Goal: Transaction & Acquisition: Book appointment/travel/reservation

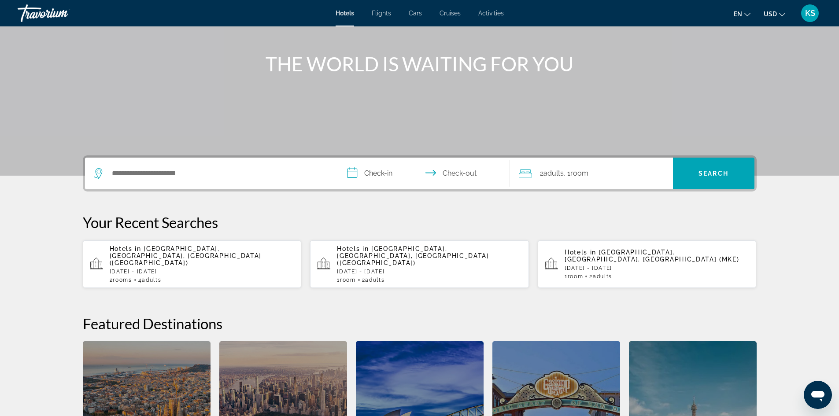
scroll to position [93, 0]
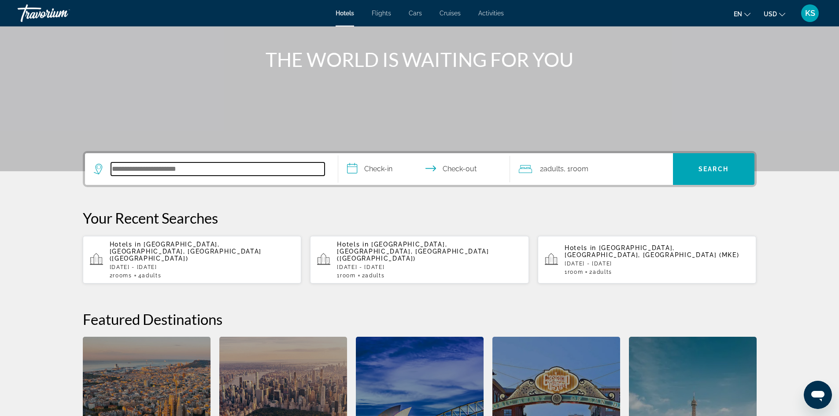
click at [204, 173] on input "Search hotel destination" at bounding box center [217, 168] width 213 height 13
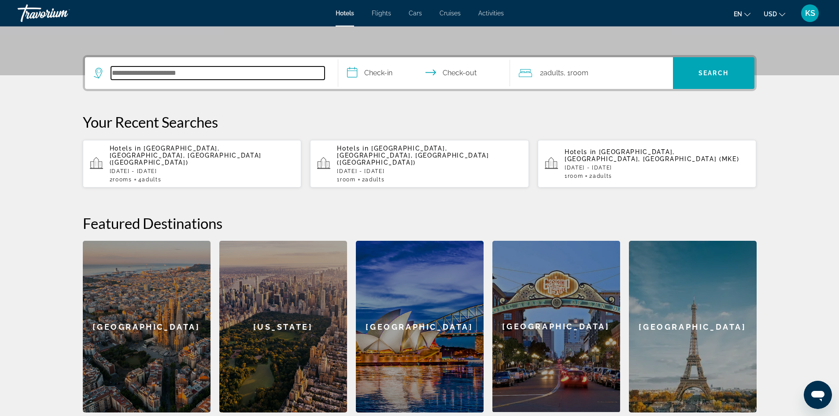
scroll to position [215, 0]
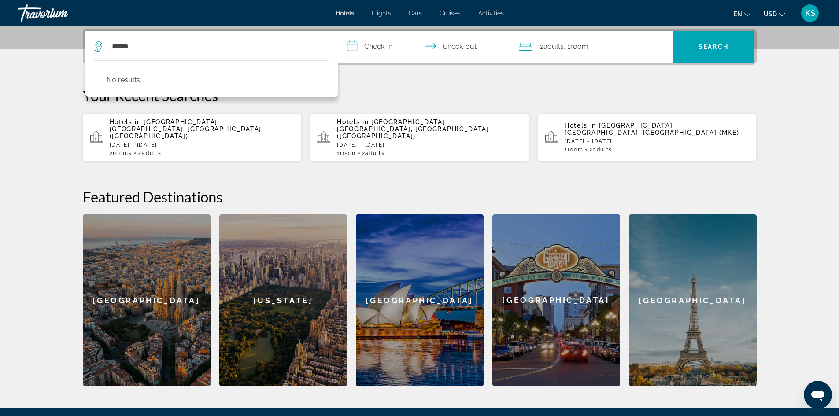
drag, startPoint x: 203, startPoint y: 155, endPoint x: 203, endPoint y: 149, distance: 6.2
click at [203, 149] on div "**********" at bounding box center [419, 207] width 709 height 357
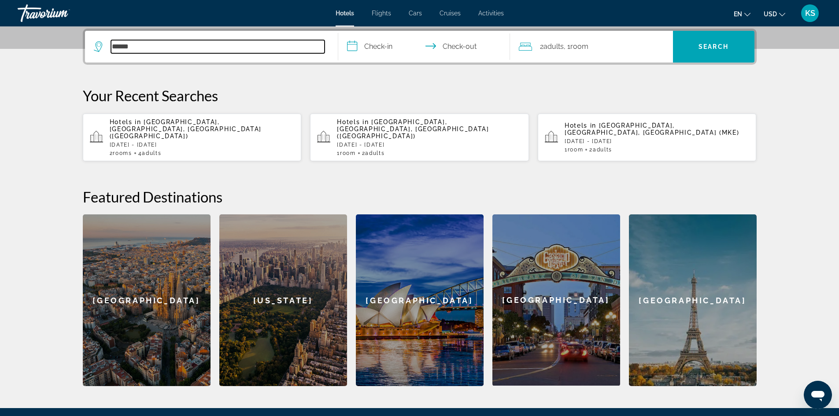
click at [131, 47] on input "******" at bounding box center [217, 46] width 213 height 13
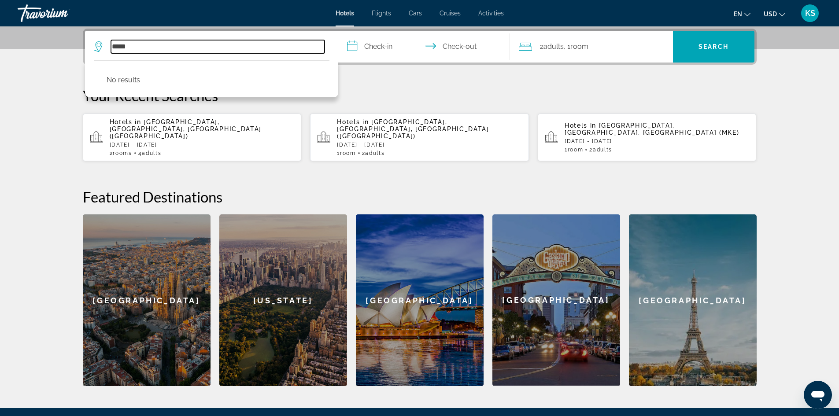
click at [135, 48] on input "*****" at bounding box center [217, 46] width 213 height 13
type input "**********"
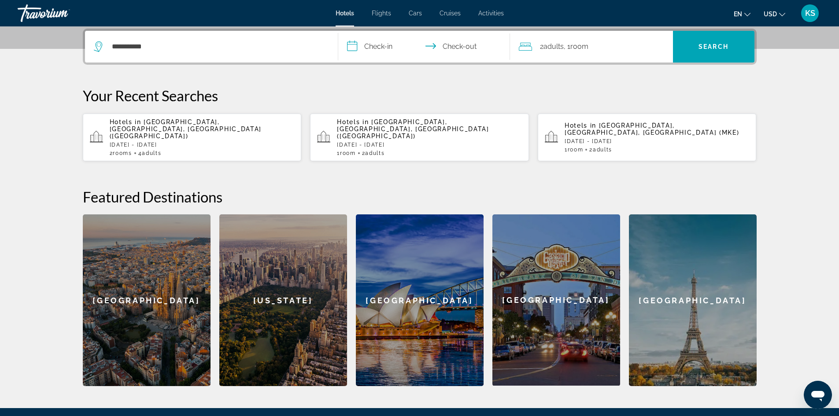
click at [354, 49] on input "**********" at bounding box center [425, 48] width 175 height 34
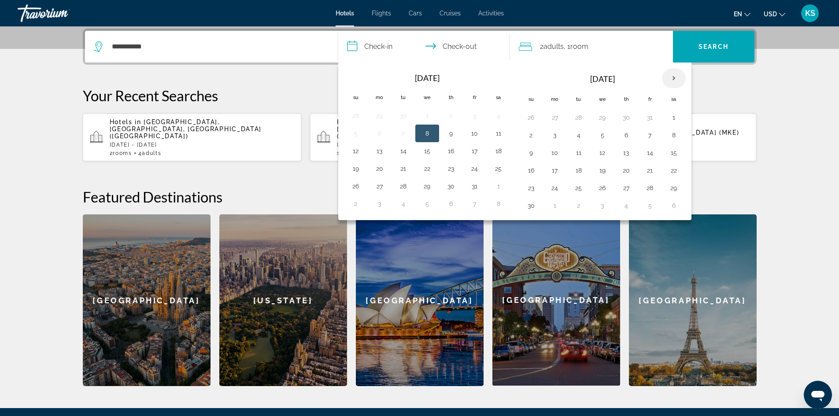
click at [674, 79] on th "Next month" at bounding box center [674, 78] width 24 height 19
click at [674, 77] on th "Next month" at bounding box center [674, 78] width 24 height 19
click at [673, 190] on button "28" at bounding box center [673, 188] width 14 height 12
click at [457, 44] on input "**********" at bounding box center [425, 48] width 175 height 34
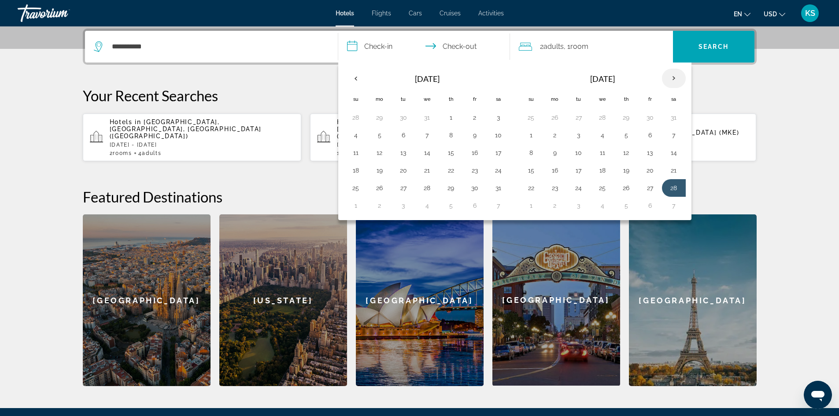
click at [674, 79] on th "Next month" at bounding box center [674, 78] width 24 height 19
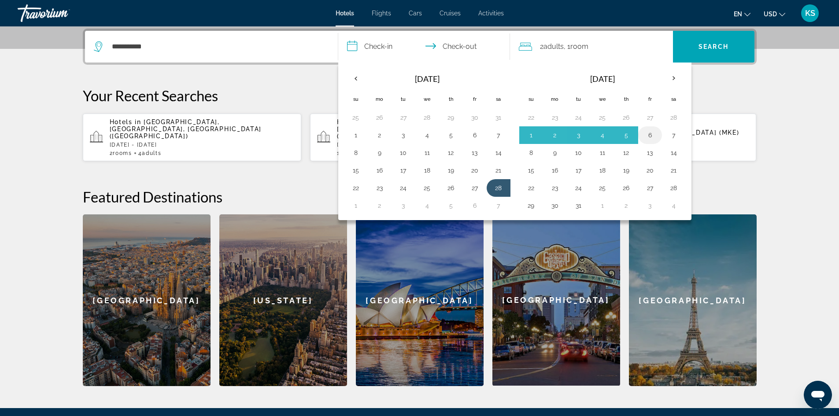
click at [650, 136] on button "6" at bounding box center [650, 135] width 14 height 12
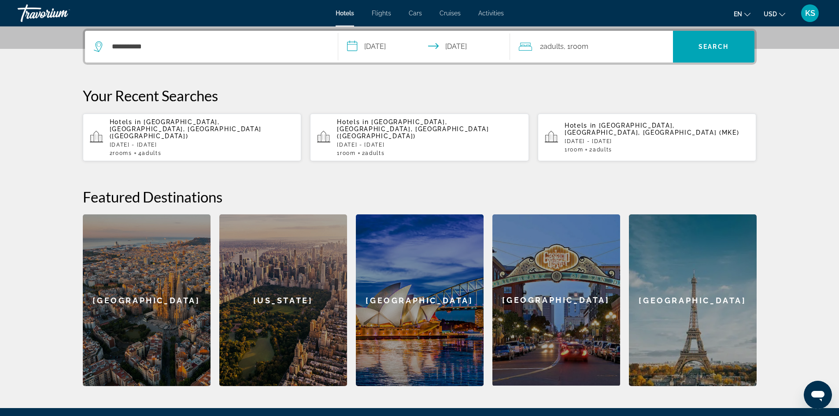
type input "**********"
click at [718, 40] on span "Search" at bounding box center [713, 46] width 81 height 21
click at [526, 45] on icon "Travelers: 2 adults, 0 children" at bounding box center [525, 46] width 13 height 11
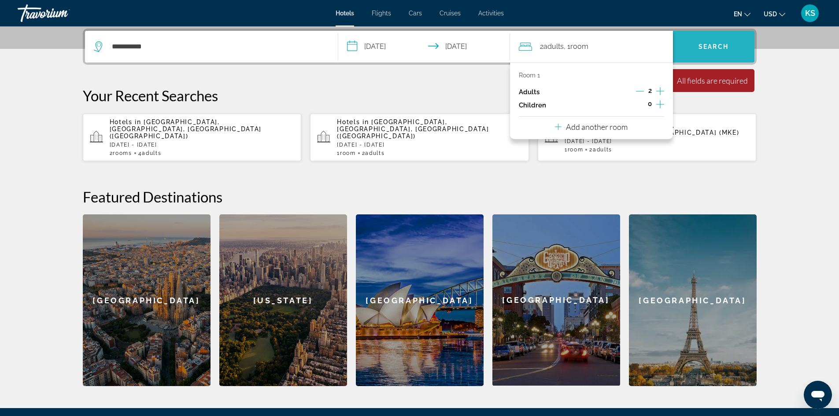
click at [716, 41] on span "Search" at bounding box center [713, 46] width 81 height 21
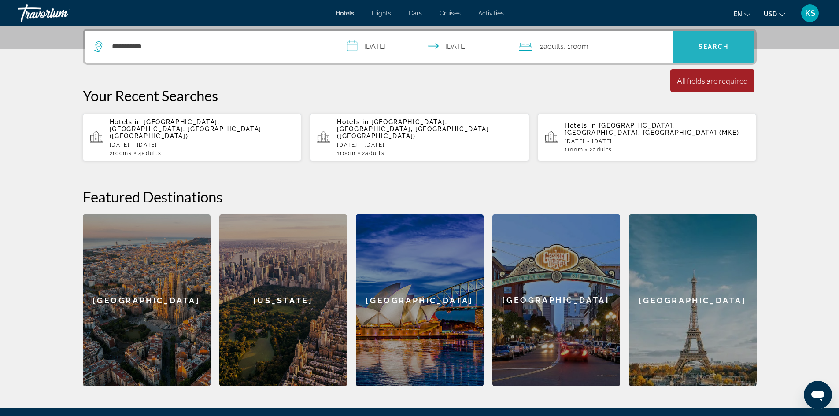
click at [713, 47] on span "Search" at bounding box center [713, 46] width 30 height 7
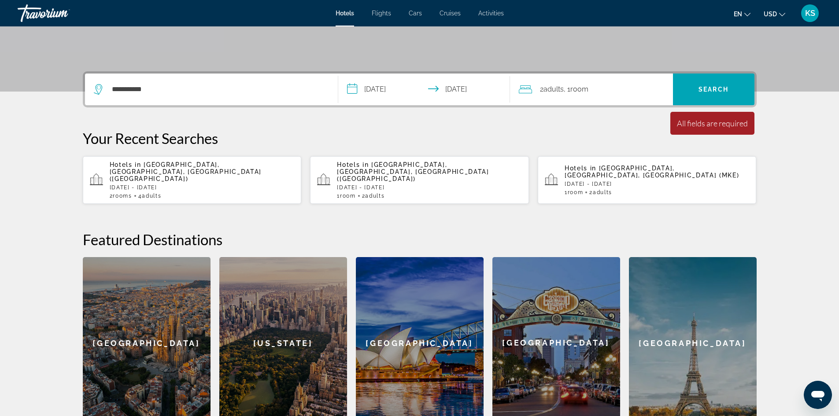
scroll to position [172, 0]
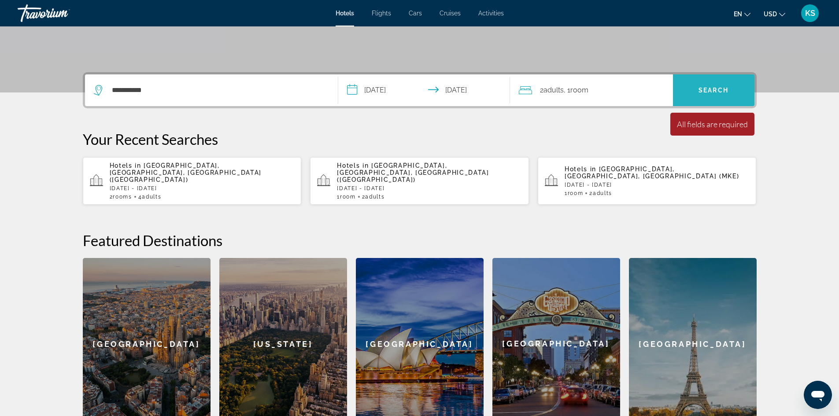
click at [703, 90] on span "Search" at bounding box center [713, 90] width 30 height 7
click at [348, 14] on span "Hotels" at bounding box center [344, 13] width 18 height 7
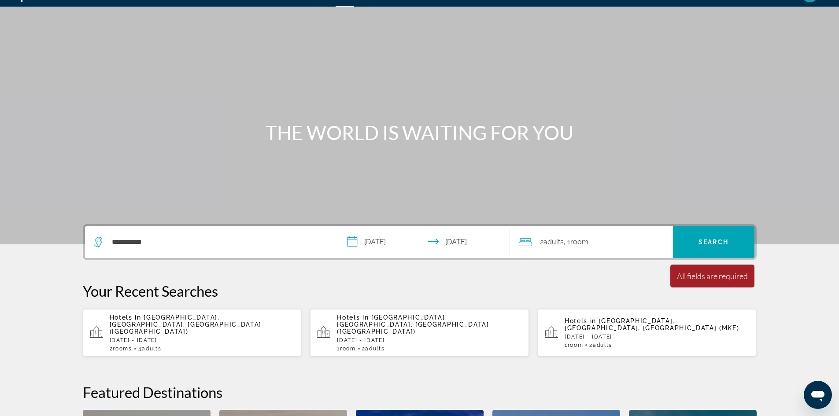
scroll to position [0, 0]
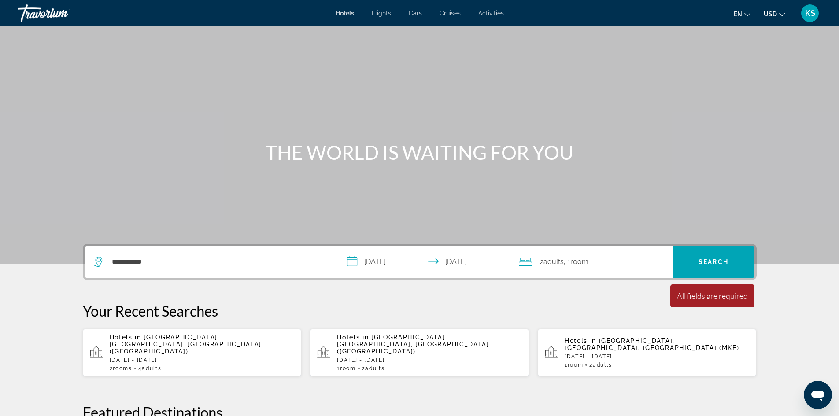
click at [533, 261] on div "2 Adult Adults , 1 Room rooms" at bounding box center [596, 262] width 154 height 12
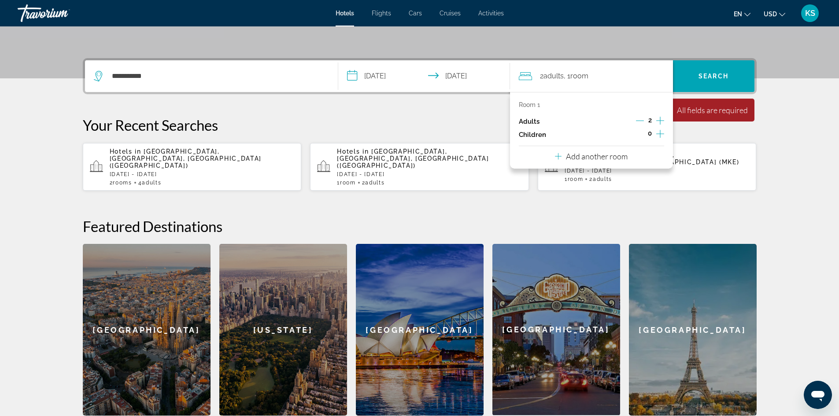
scroll to position [171, 0]
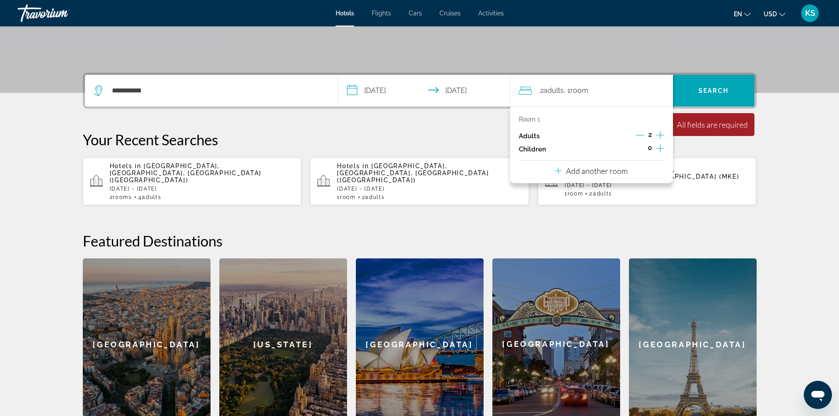
click at [659, 92] on div "2 Adult Adults , 1 Room rooms" at bounding box center [596, 91] width 154 height 12
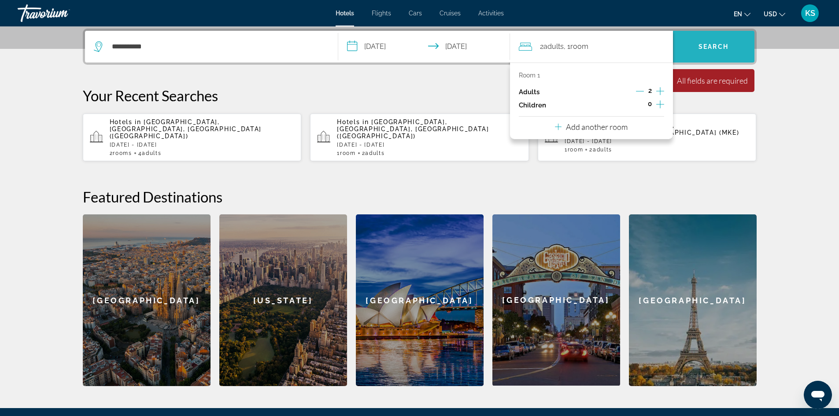
click at [712, 42] on span "Search" at bounding box center [713, 46] width 81 height 21
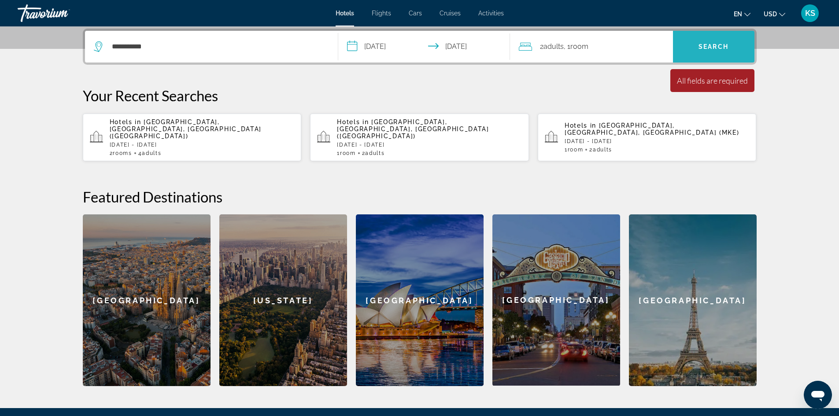
click at [708, 44] on span "Search" at bounding box center [713, 46] width 30 height 7
click at [97, 134] on icon "Main content" at bounding box center [96, 134] width 0 height 0
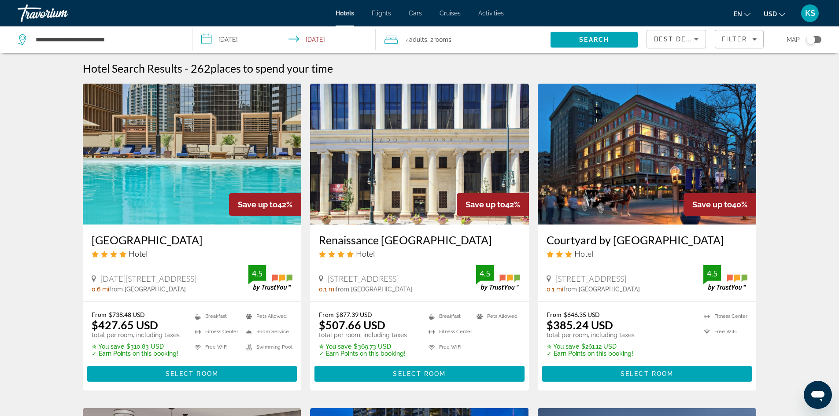
click at [348, 13] on span "Hotels" at bounding box center [344, 13] width 18 height 7
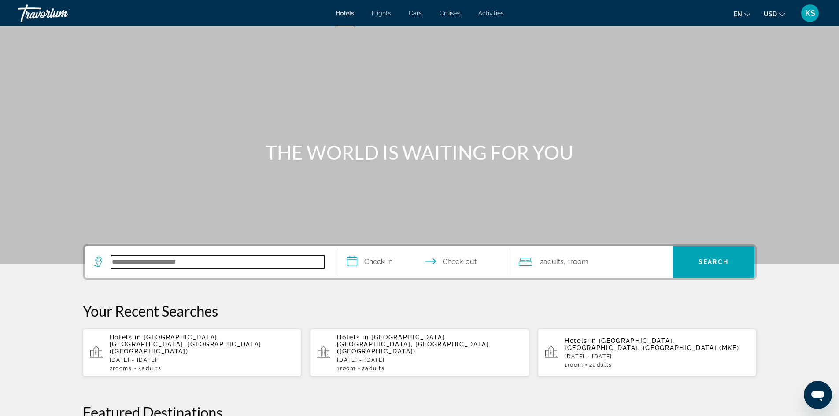
click at [195, 263] on input "Search hotel destination" at bounding box center [217, 261] width 213 height 13
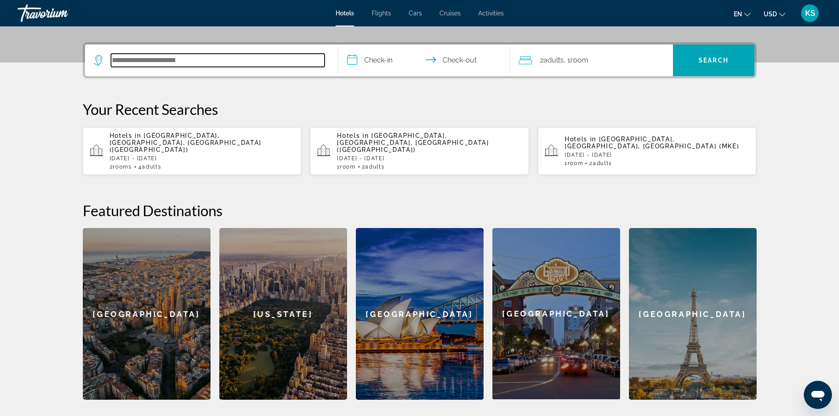
scroll to position [215, 0]
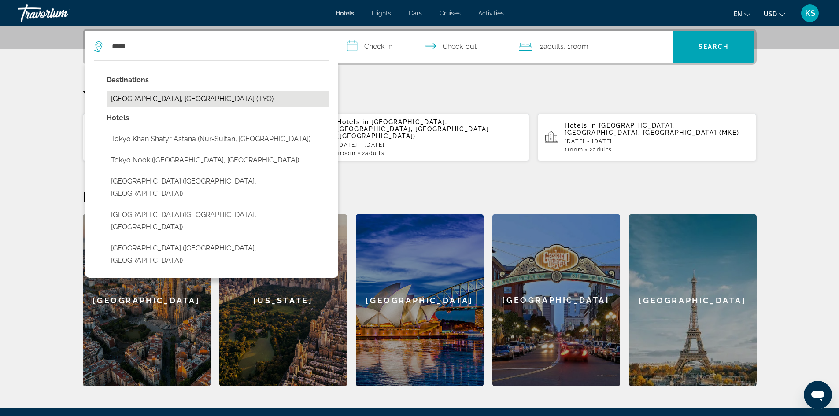
click at [150, 96] on button "[GEOGRAPHIC_DATA], [GEOGRAPHIC_DATA] (TYO)" at bounding box center [218, 99] width 223 height 17
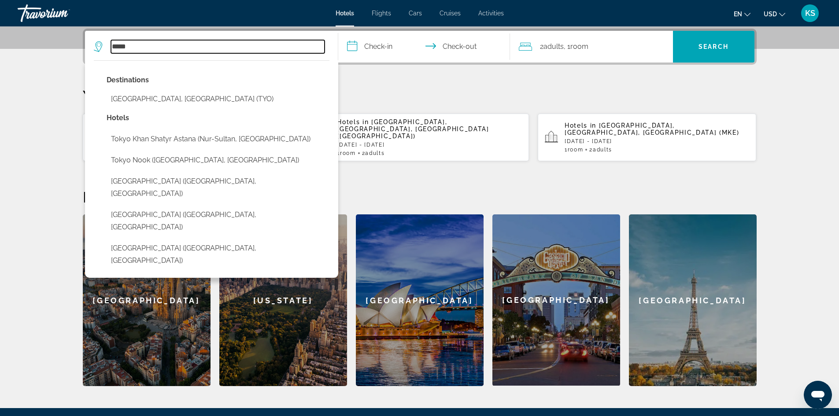
type input "**********"
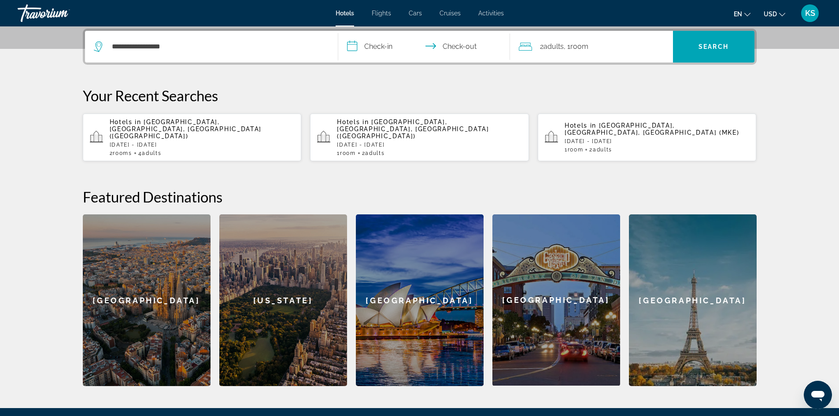
click at [352, 43] on input "**********" at bounding box center [425, 48] width 175 height 34
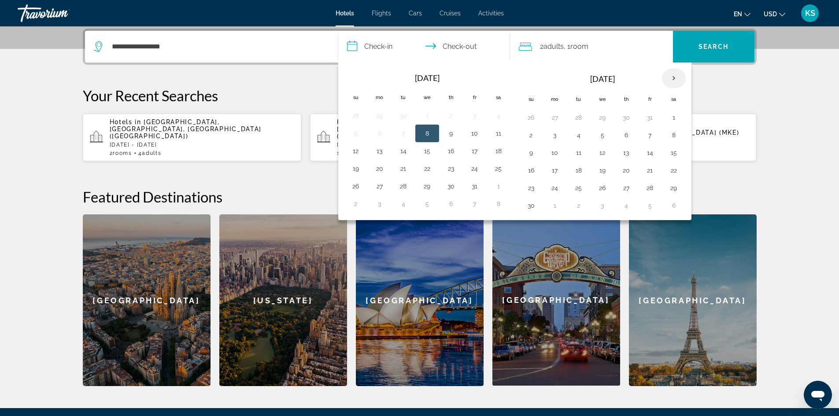
click at [670, 77] on th "Next month" at bounding box center [674, 78] width 24 height 19
click at [474, 188] on button "27" at bounding box center [474, 188] width 14 height 12
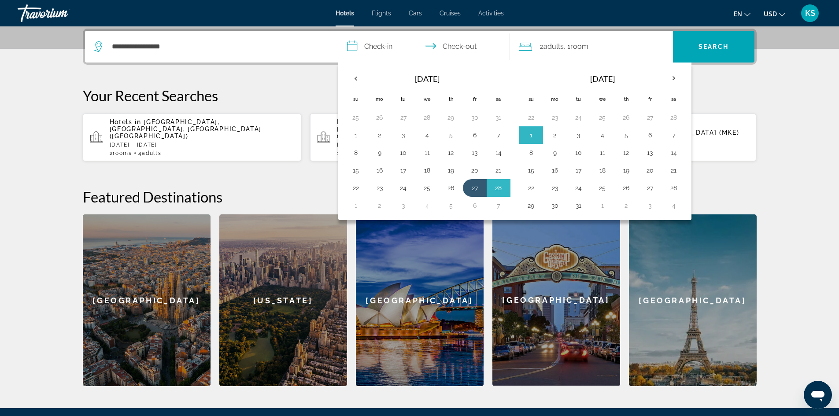
click at [389, 46] on input "**********" at bounding box center [425, 48] width 175 height 34
click at [467, 46] on input "**********" at bounding box center [425, 48] width 175 height 34
click at [471, 204] on button "6" at bounding box center [474, 205] width 14 height 12
type input "**********"
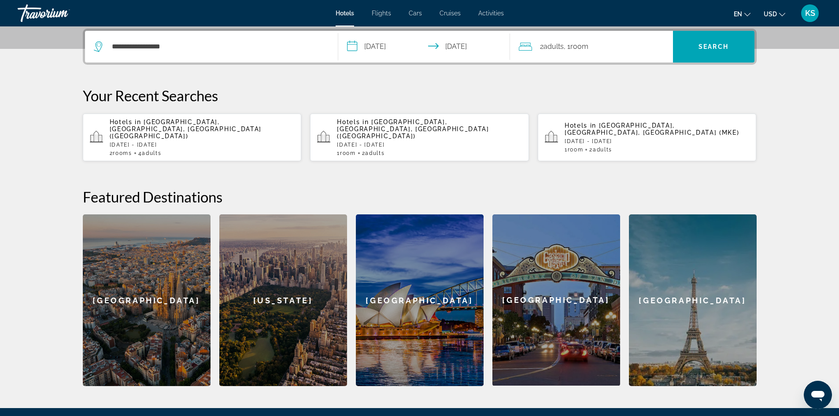
click at [529, 44] on icon "Travelers: 2 adults, 0 children" at bounding box center [525, 46] width 13 height 11
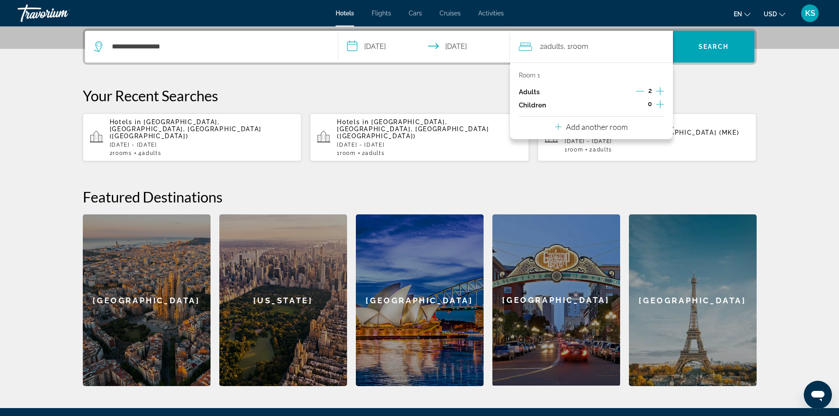
click at [606, 47] on div "2 Adult Adults , 1 Room rooms" at bounding box center [596, 46] width 154 height 12
click at [710, 44] on span "Search" at bounding box center [713, 46] width 30 height 7
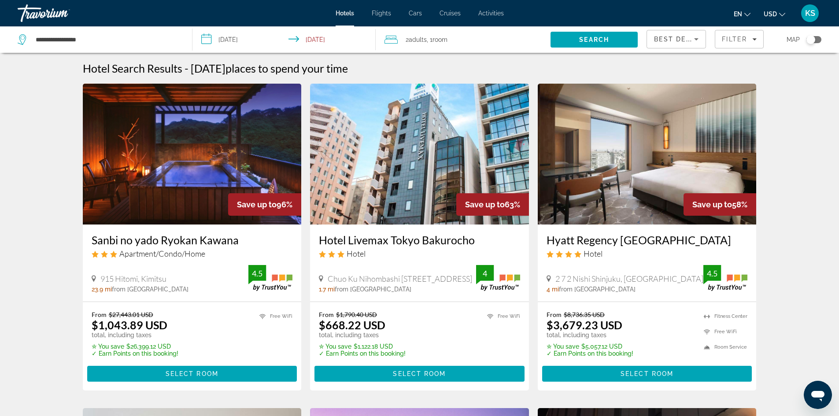
scroll to position [2, 0]
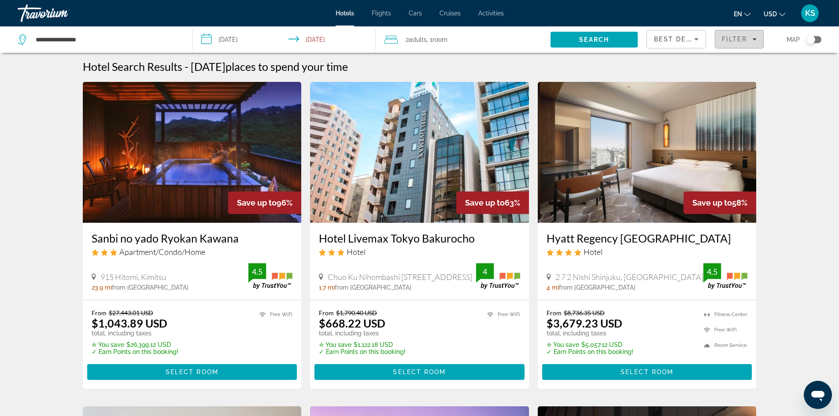
click at [753, 37] on icon "Filters" at bounding box center [754, 39] width 4 height 4
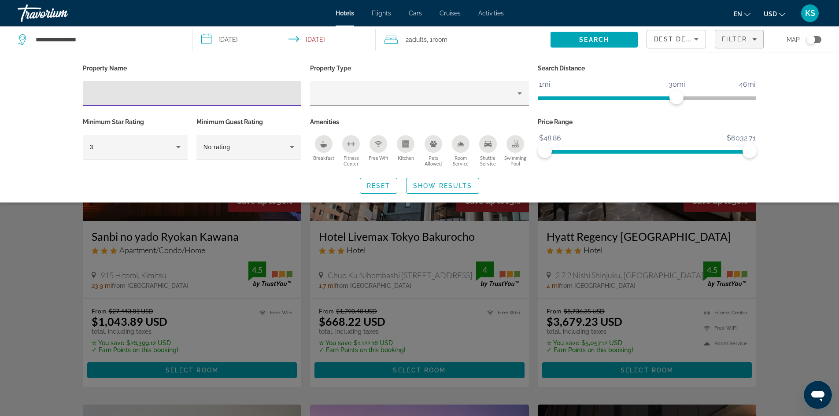
scroll to position [202, 0]
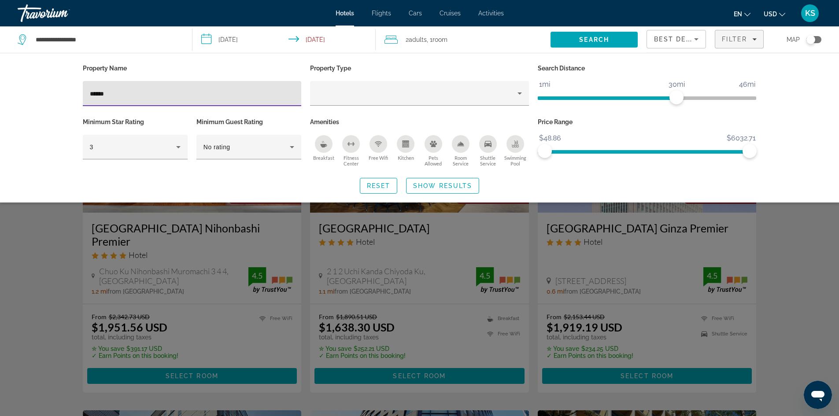
scroll to position [727, 0]
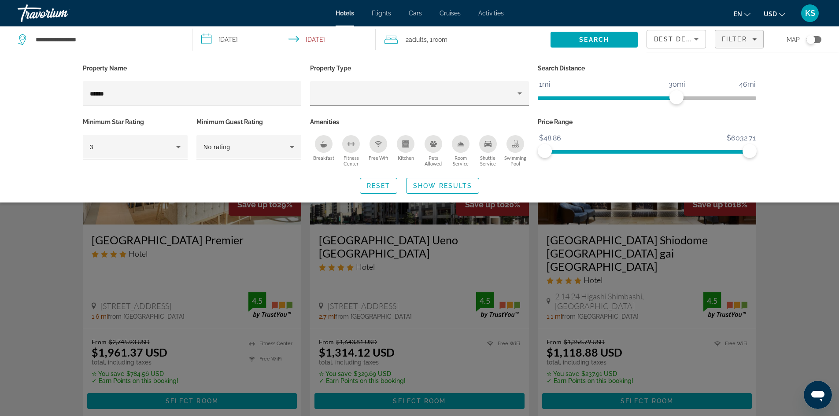
click at [270, 36] on input "**********" at bounding box center [285, 40] width 187 height 29
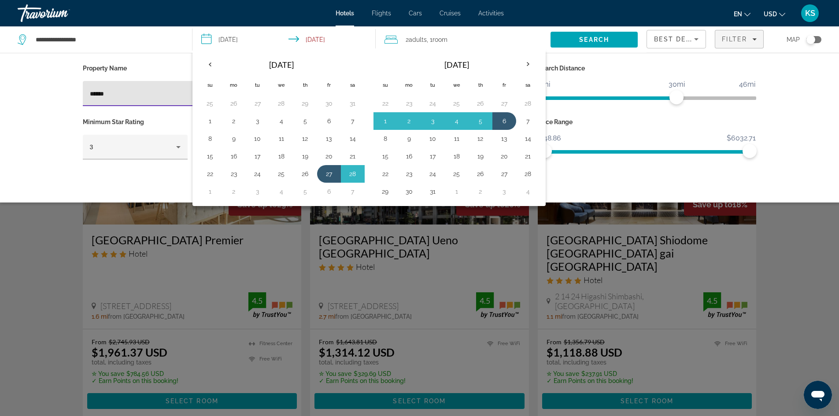
click at [124, 96] on input "******" at bounding box center [192, 93] width 205 height 11
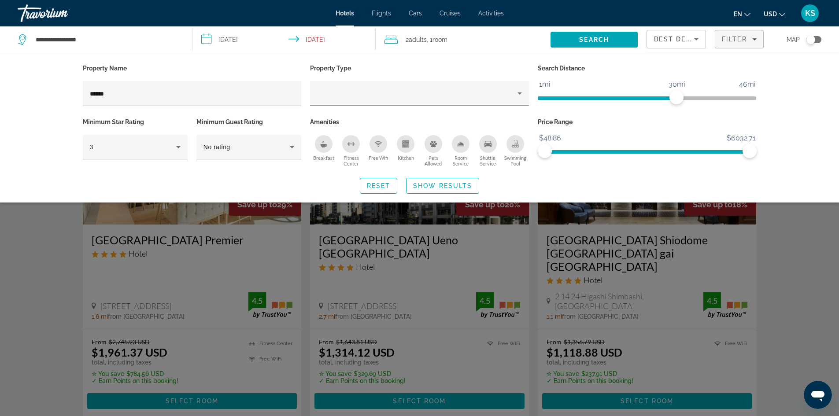
drag, startPoint x: 130, startPoint y: 100, endPoint x: 51, endPoint y: 155, distance: 96.7
click at [51, 155] on div "Property Name ****** Property Type Search Distance 1mi 46mi 30mi Minimum Star R…" at bounding box center [419, 128] width 839 height 150
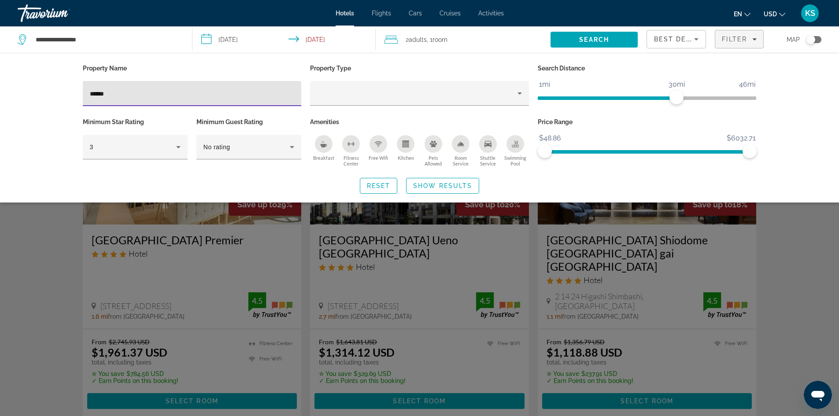
click at [124, 98] on input "******" at bounding box center [192, 93] width 205 height 11
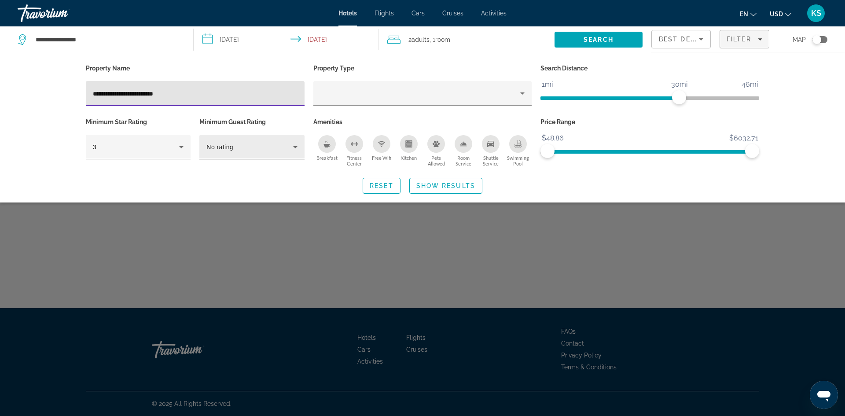
type input "**********"
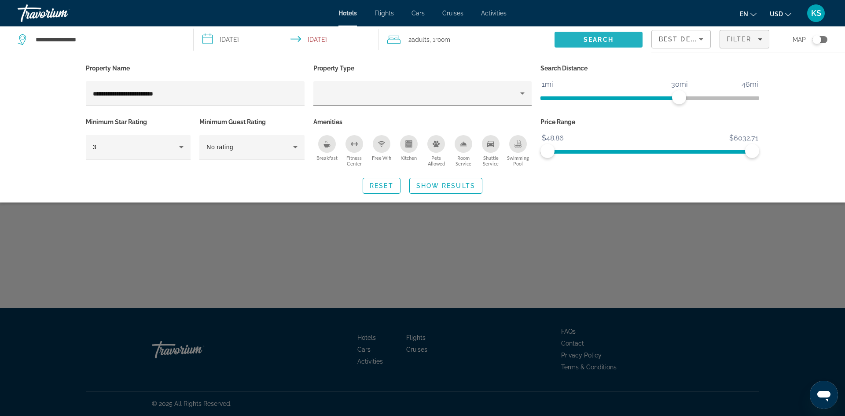
click at [605, 43] on span "Search" at bounding box center [599, 39] width 30 height 7
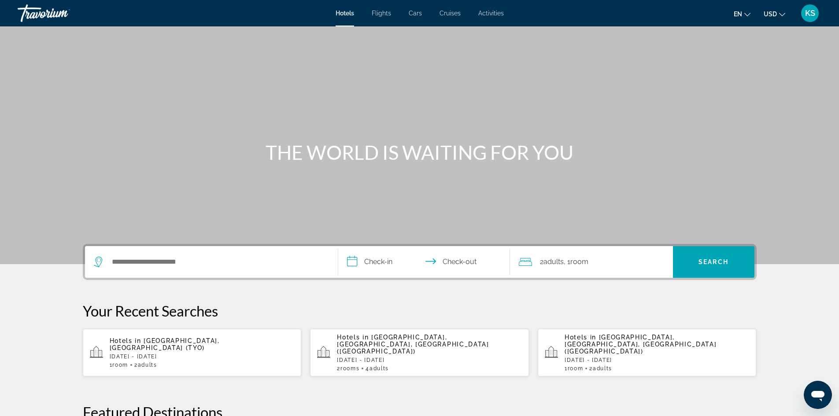
scroll to position [44, 0]
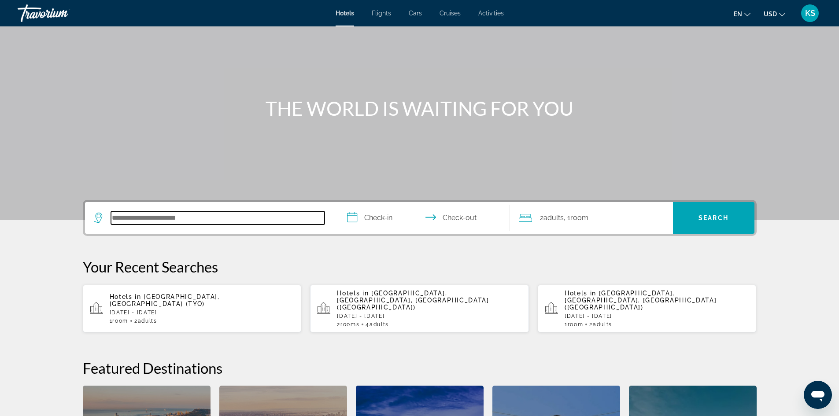
click at [169, 219] on input "Search hotel destination" at bounding box center [217, 217] width 213 height 13
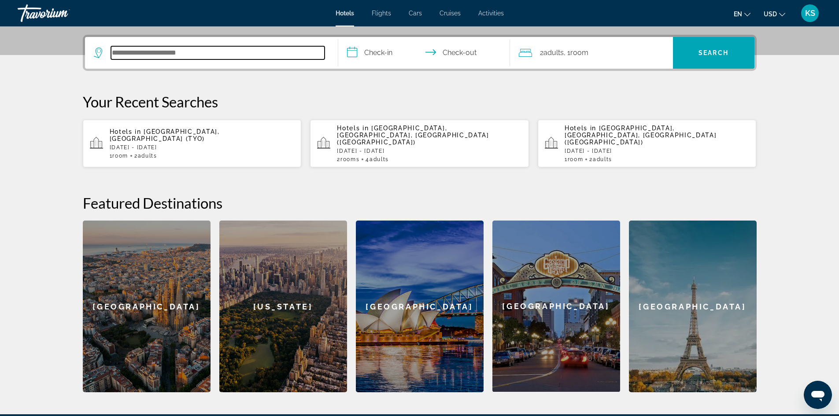
scroll to position [215, 0]
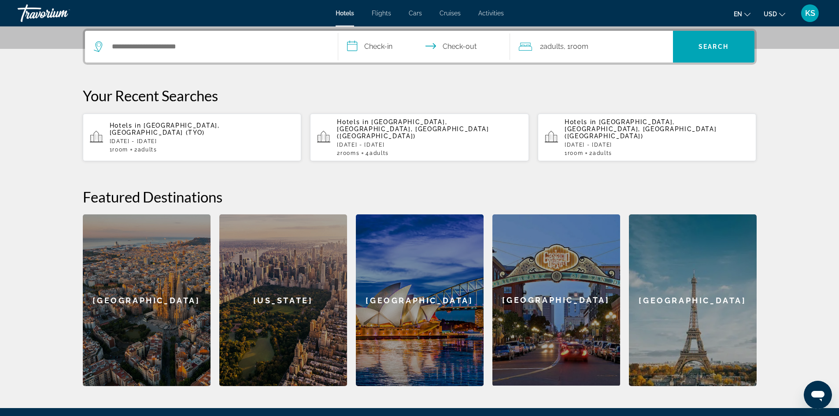
click at [204, 138] on p "[DATE] - [DATE]" at bounding box center [202, 141] width 185 height 6
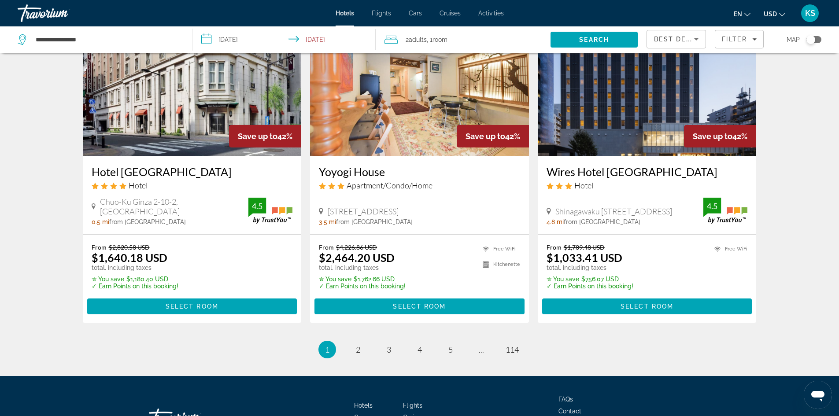
scroll to position [1123, 0]
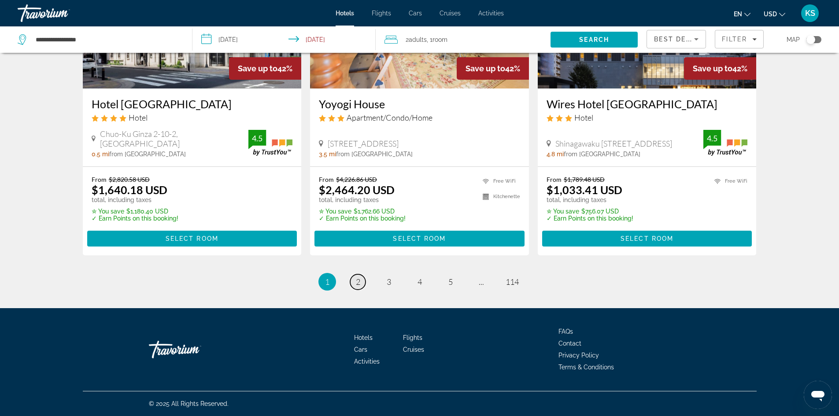
click at [358, 280] on span "2" at bounding box center [358, 282] width 4 height 10
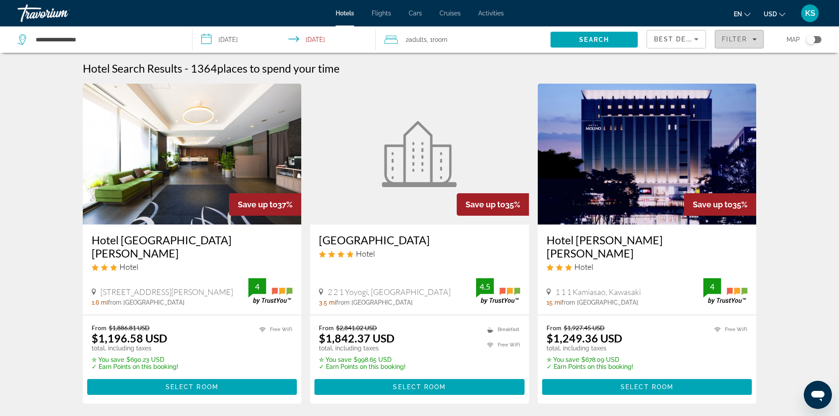
click at [752, 40] on icon "Filters" at bounding box center [754, 39] width 4 height 4
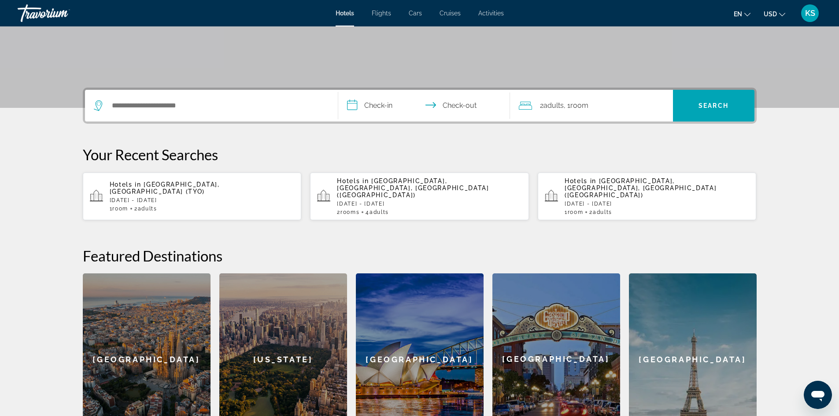
scroll to position [158, 0]
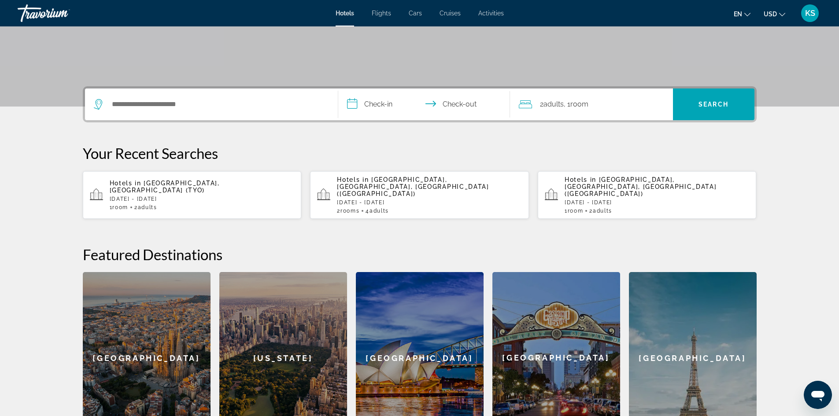
click at [195, 196] on p "[DATE] - [DATE]" at bounding box center [202, 199] width 185 height 6
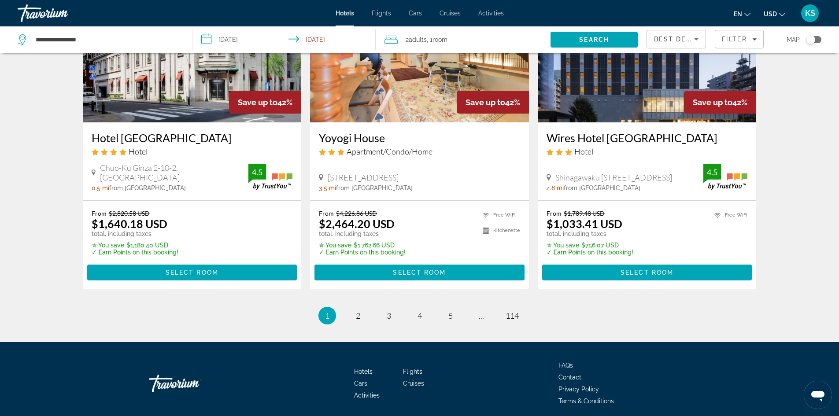
scroll to position [1094, 0]
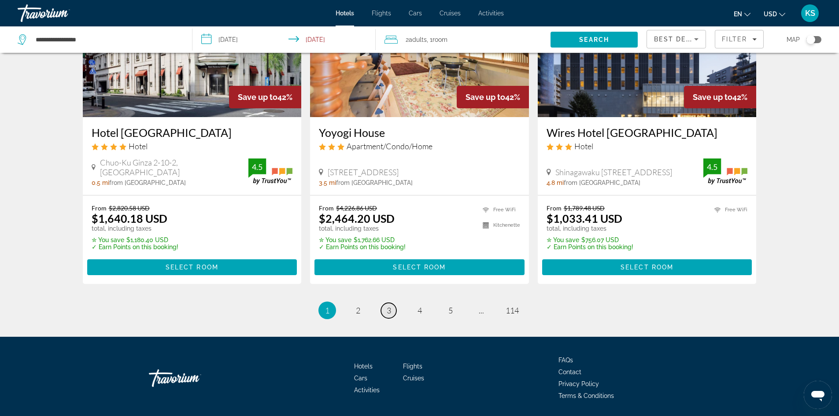
click at [386, 313] on span "3" at bounding box center [388, 311] width 4 height 10
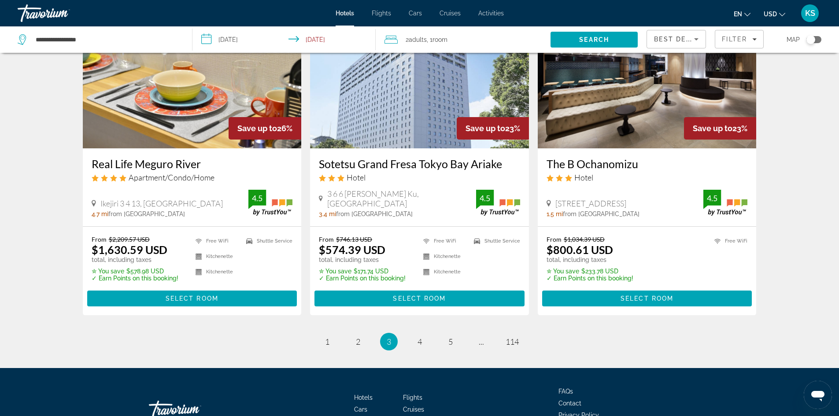
scroll to position [1123, 0]
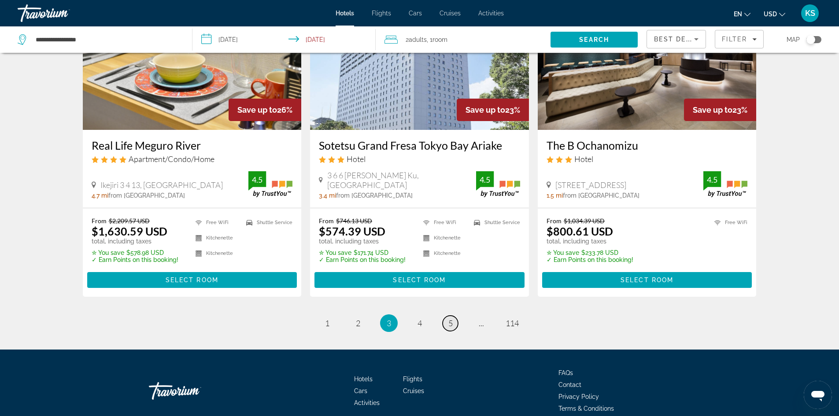
click at [451, 318] on span "5" at bounding box center [450, 323] width 4 height 10
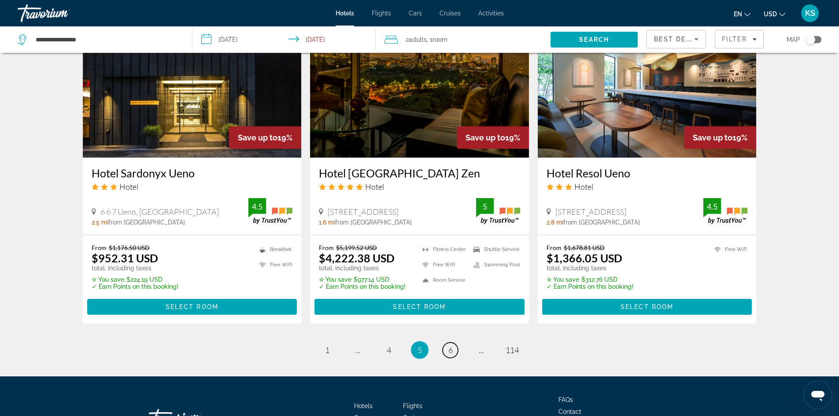
scroll to position [1123, 0]
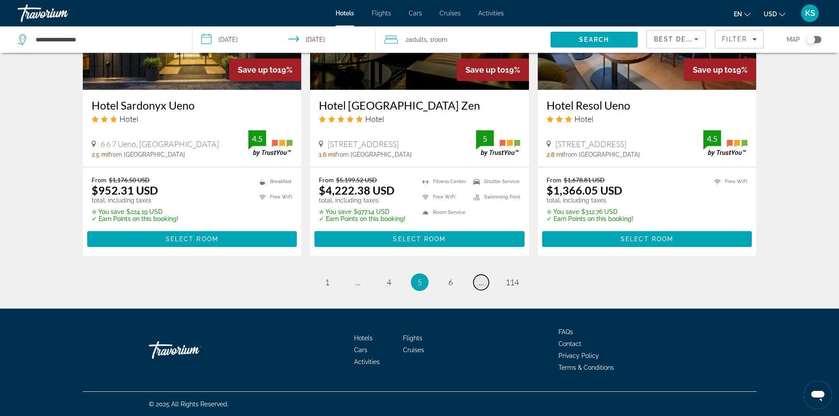
click at [480, 282] on span "..." at bounding box center [481, 282] width 5 height 10
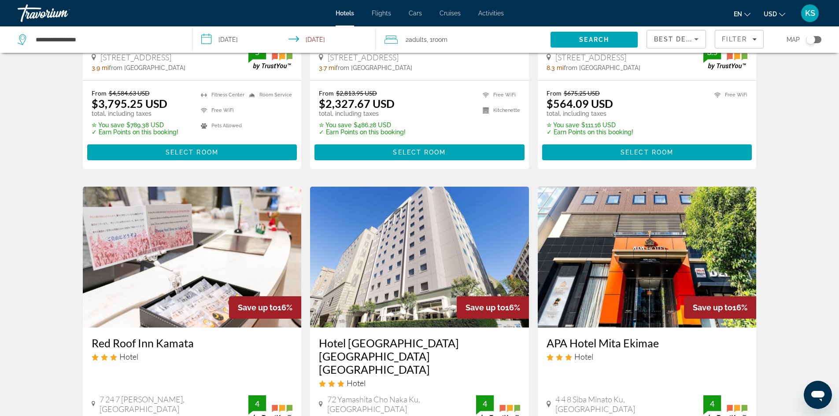
scroll to position [1110, 0]
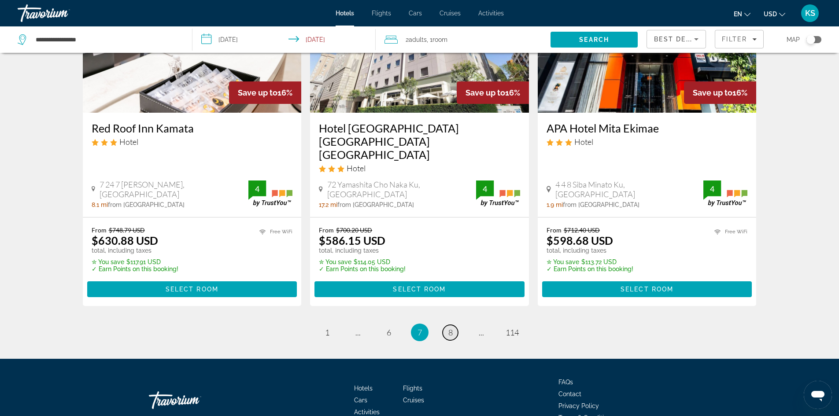
click at [449, 328] on span "8" at bounding box center [450, 333] width 4 height 10
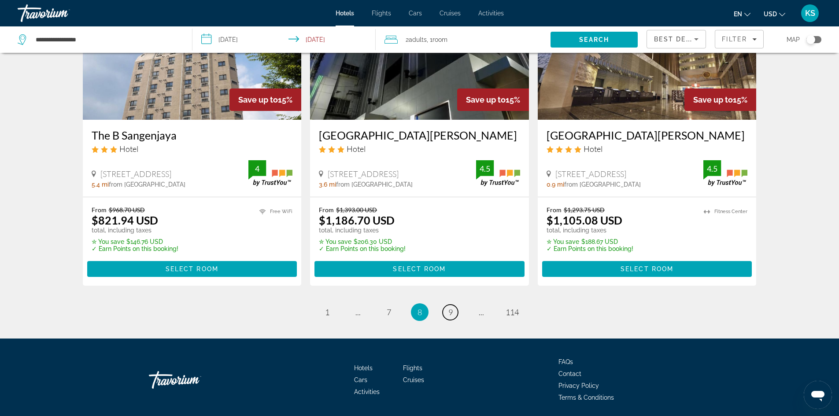
scroll to position [1114, 0]
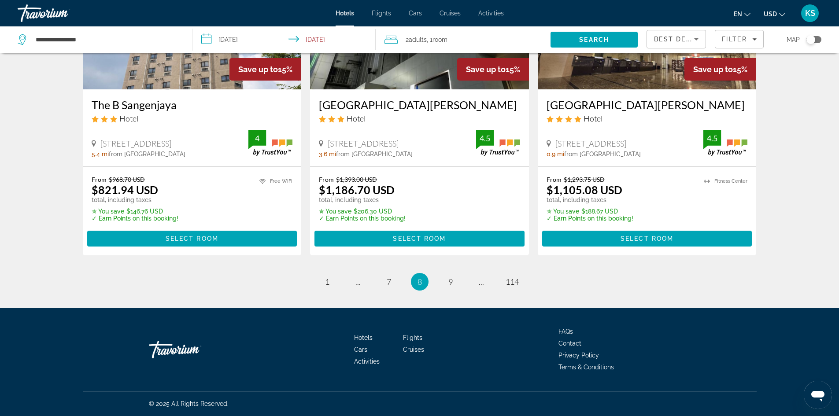
click at [459, 282] on ul "8 / 114 page 1 page ... page 7 You're on page 8 page 9 page ... page 114" at bounding box center [420, 282] width 674 height 18
click at [449, 283] on span "9" at bounding box center [450, 282] width 4 height 10
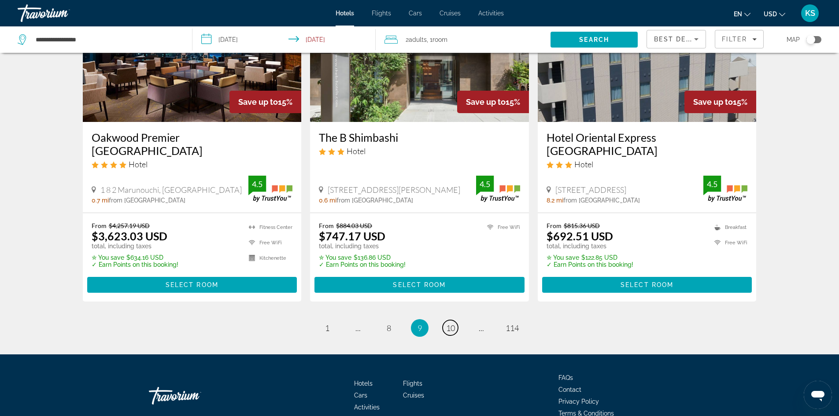
scroll to position [1136, 0]
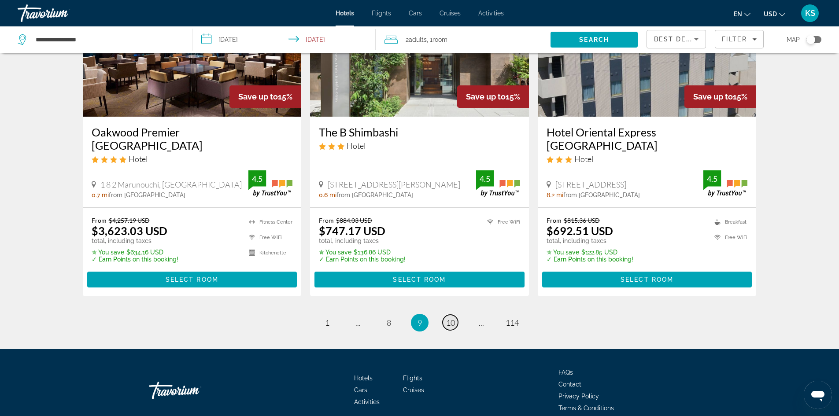
click at [451, 318] on span "10" at bounding box center [450, 323] width 9 height 10
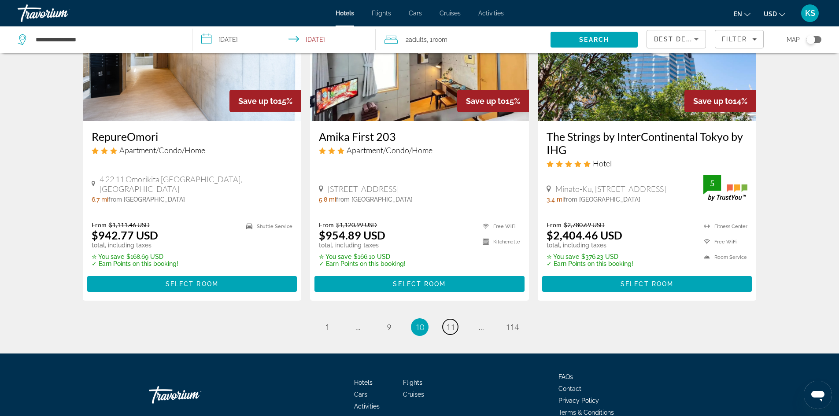
scroll to position [1124, 0]
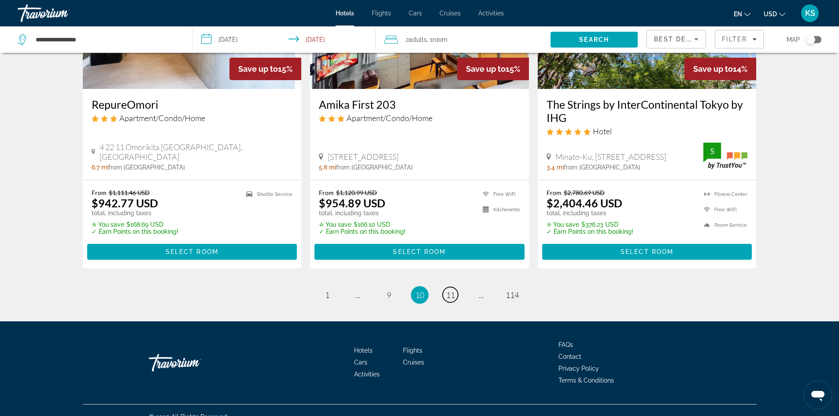
click at [452, 290] on span "11" at bounding box center [450, 295] width 9 height 10
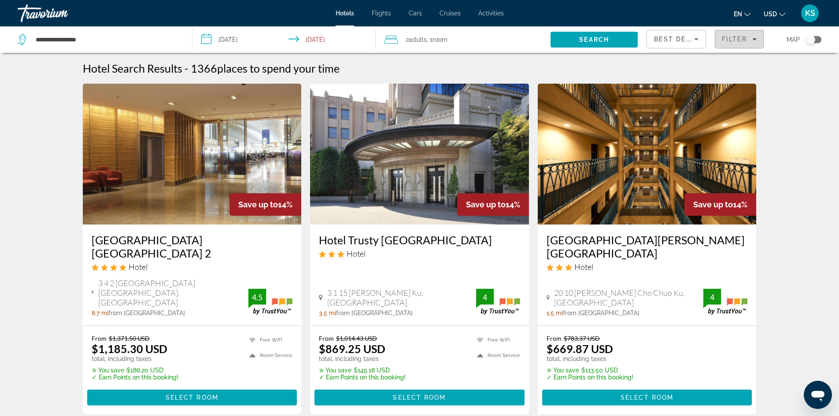
click at [753, 39] on icon "Filters" at bounding box center [754, 39] width 4 height 2
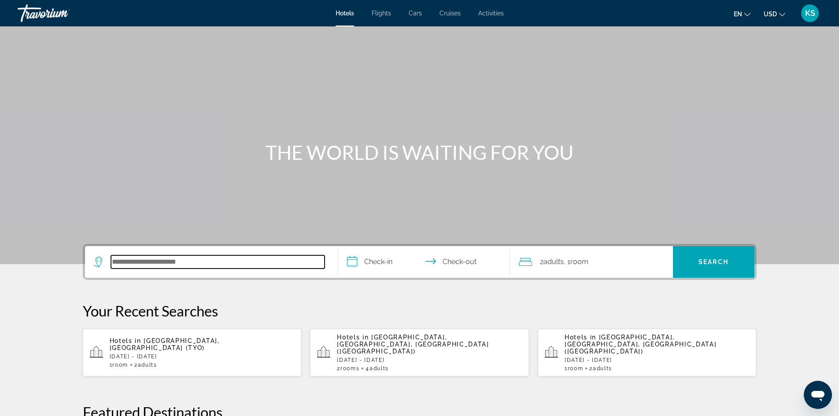
click at [206, 268] on input "Search hotel destination" at bounding box center [217, 261] width 213 height 13
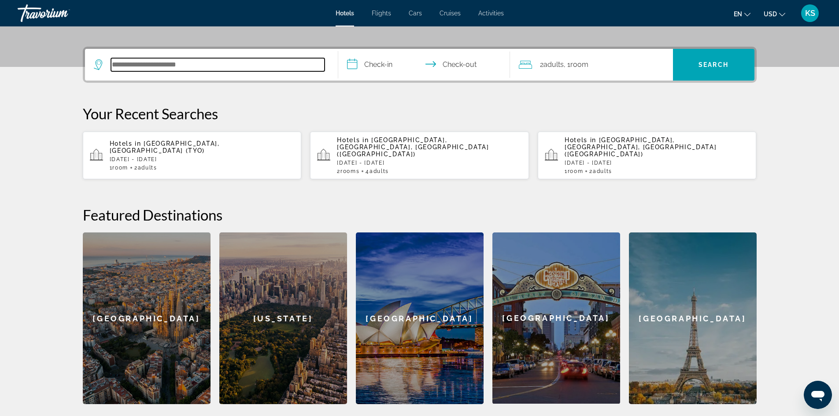
scroll to position [215, 0]
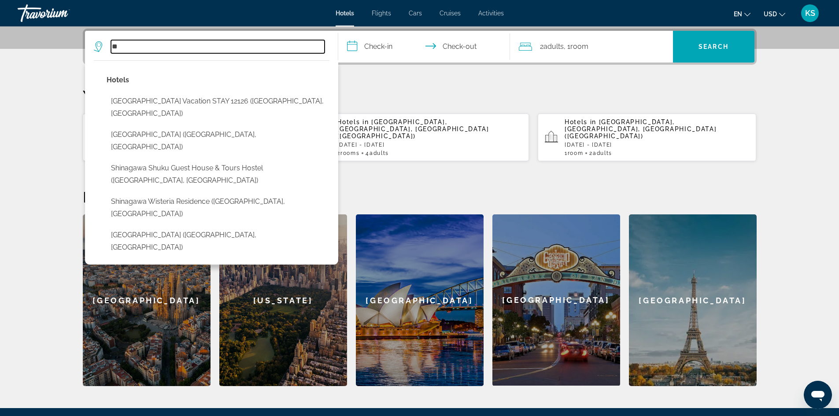
type input "*"
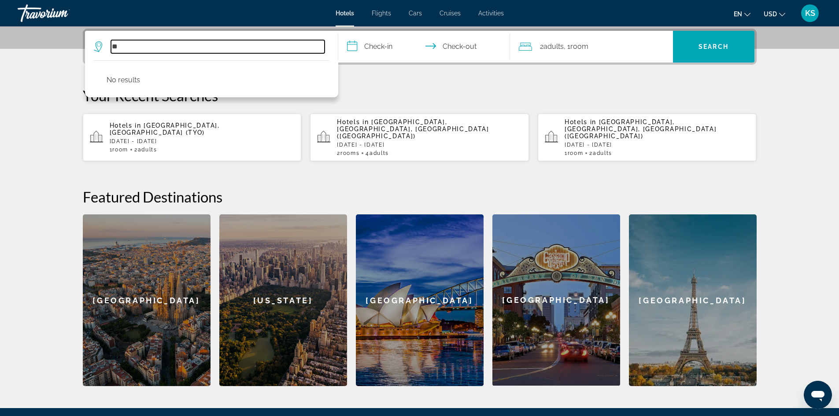
type input "*"
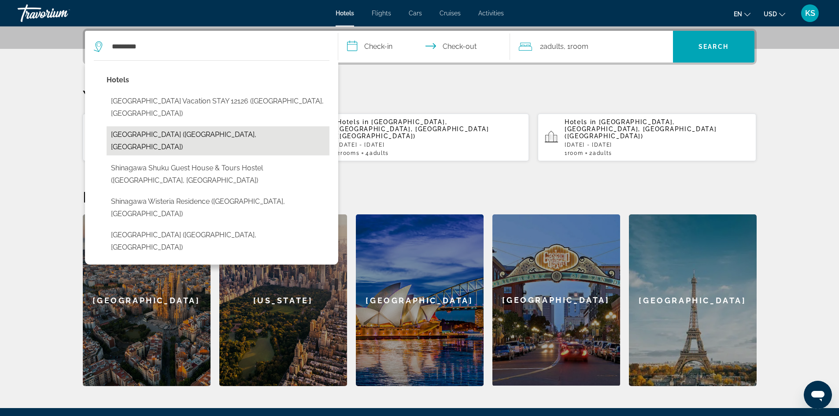
click at [161, 126] on button "[GEOGRAPHIC_DATA] ([GEOGRAPHIC_DATA], [GEOGRAPHIC_DATA])" at bounding box center [218, 140] width 223 height 29
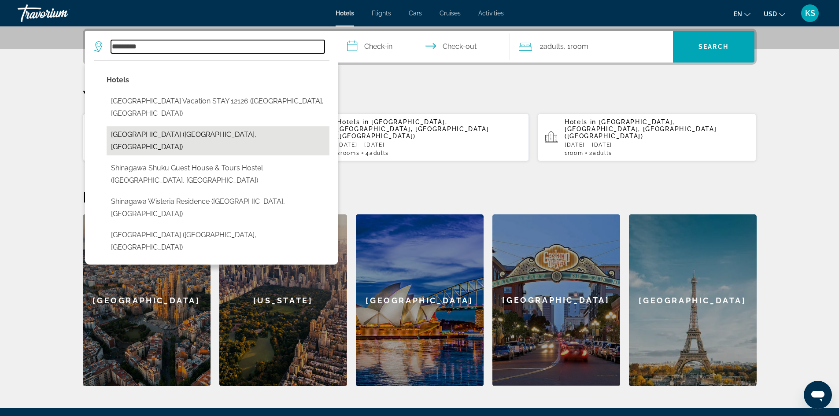
type input "**********"
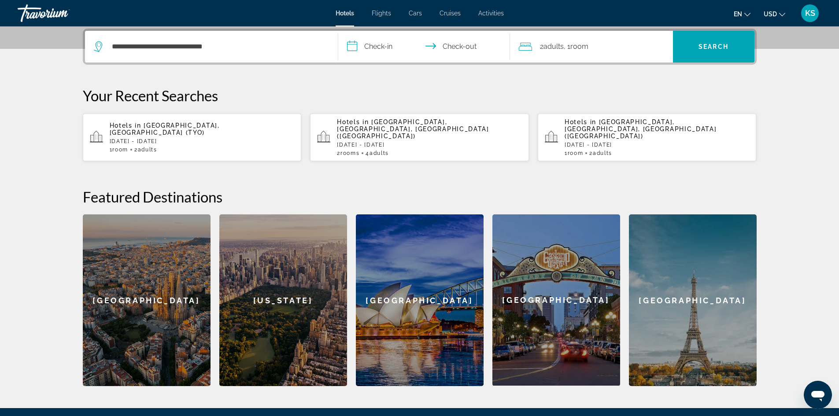
click at [353, 48] on input "**********" at bounding box center [425, 48] width 175 height 34
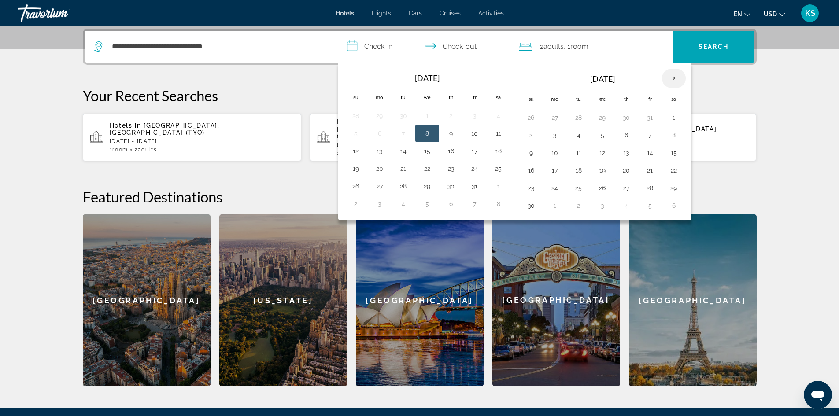
click at [674, 78] on th "Next month" at bounding box center [674, 78] width 24 height 19
click at [475, 190] on button "27" at bounding box center [474, 188] width 14 height 12
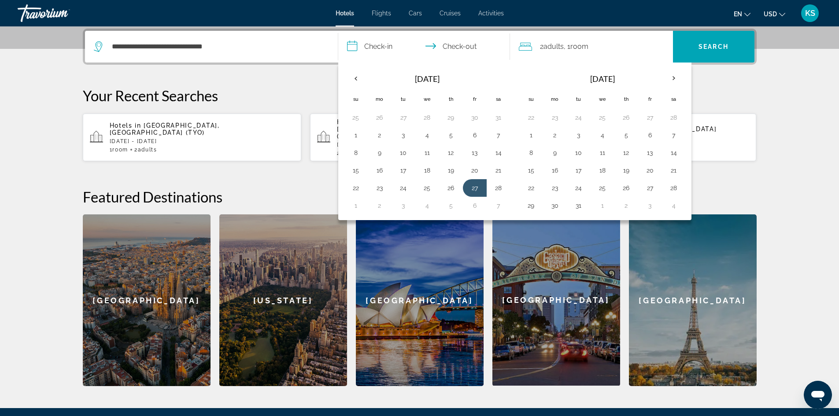
click at [370, 48] on input "**********" at bounding box center [425, 48] width 175 height 34
click at [649, 136] on button "6" at bounding box center [650, 135] width 14 height 12
type input "**********"
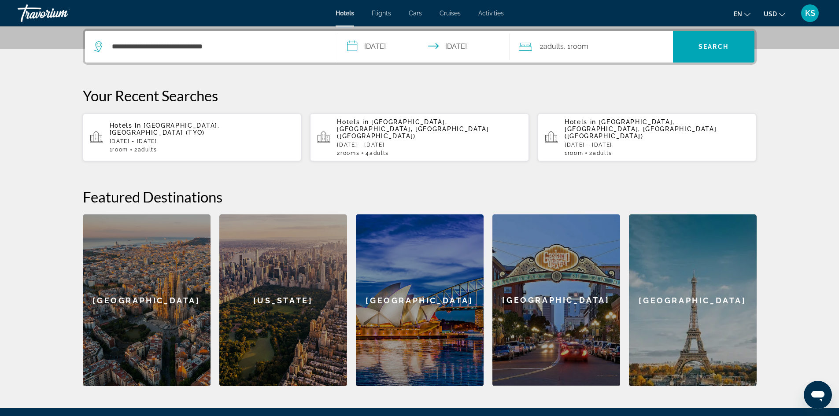
click at [581, 51] on span ", 1 Room rooms" at bounding box center [575, 46] width 25 height 12
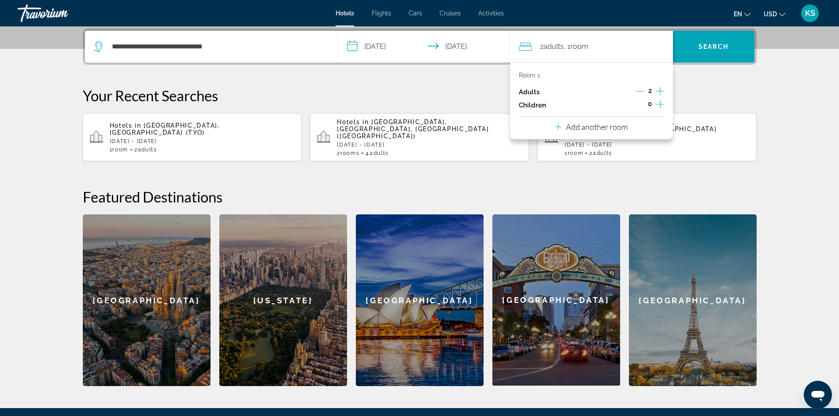
click at [625, 49] on div "2 Adult Adults , 1 Room rooms" at bounding box center [596, 46] width 154 height 12
click at [815, 115] on section "**********" at bounding box center [419, 85] width 839 height 601
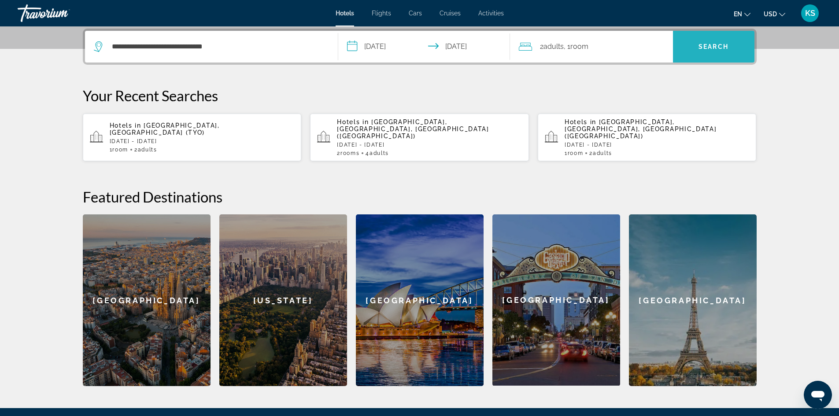
click at [698, 54] on span "Search" at bounding box center [713, 46] width 81 height 21
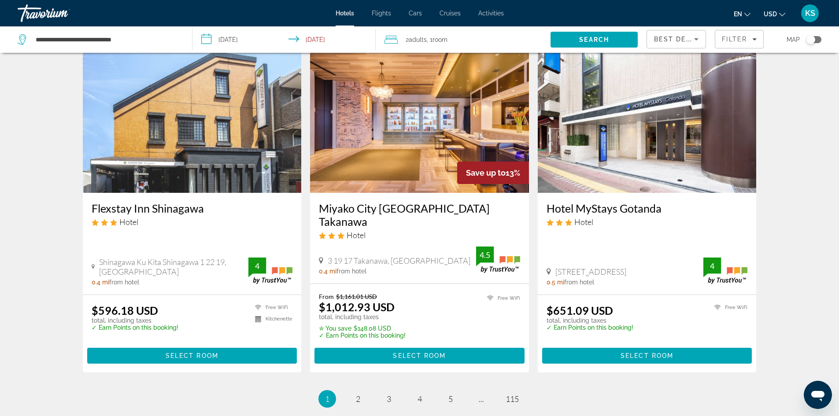
scroll to position [1047, 0]
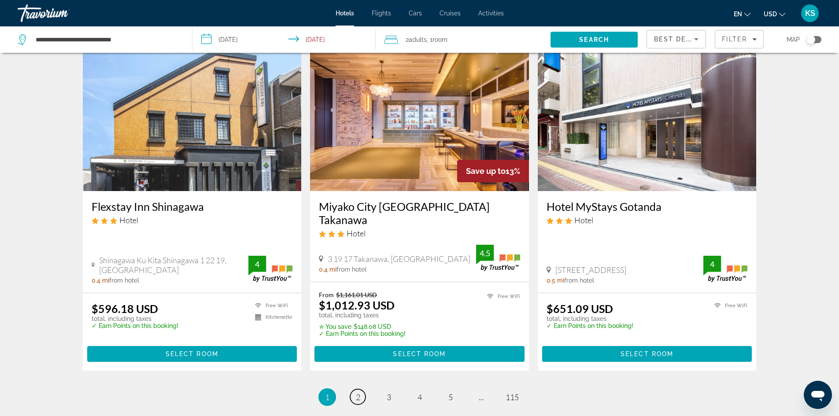
click at [359, 392] on span "2" at bounding box center [358, 397] width 4 height 10
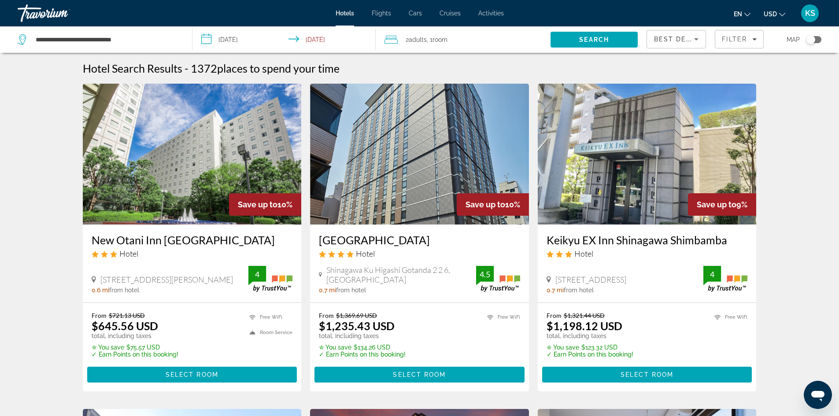
click at [438, 190] on img "Main content" at bounding box center [419, 154] width 219 height 141
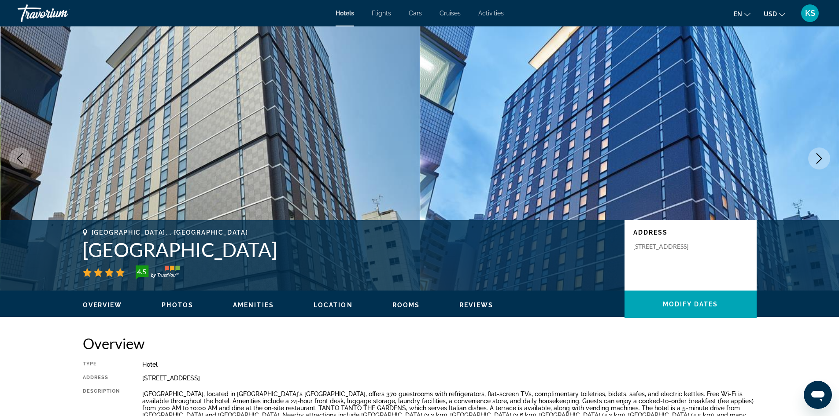
click at [437, 372] on div "Type Hotel Address Shinagawa Ku Higashi Gotanda 2 2 6, Tokyo 141 0022, Japan De…" at bounding box center [420, 400] width 674 height 78
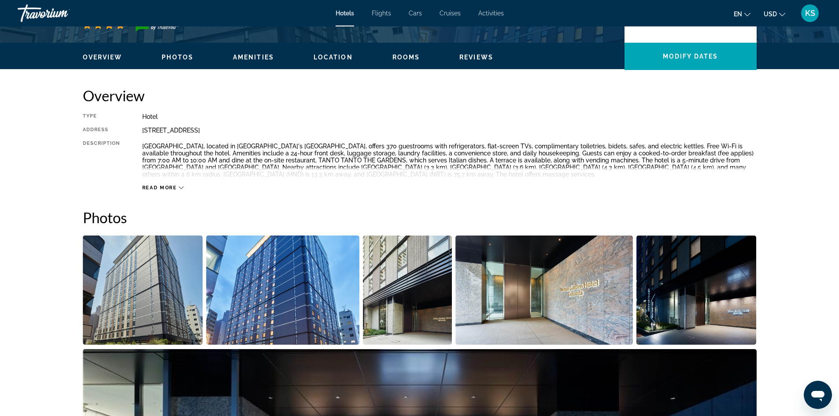
scroll to position [252, 0]
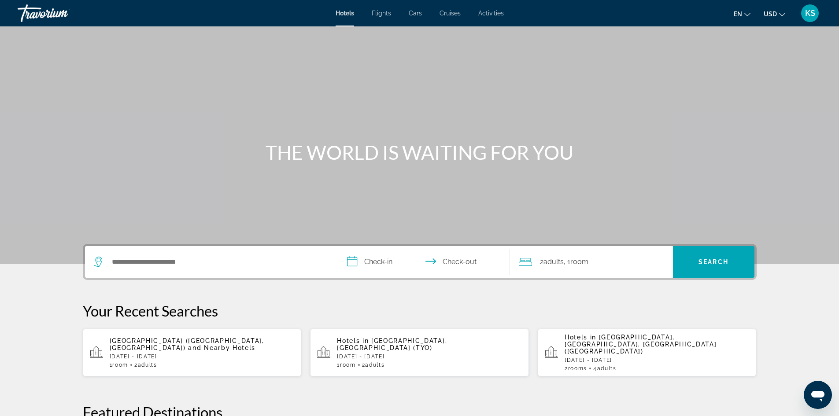
click at [350, 11] on span "Hotels" at bounding box center [344, 13] width 18 height 7
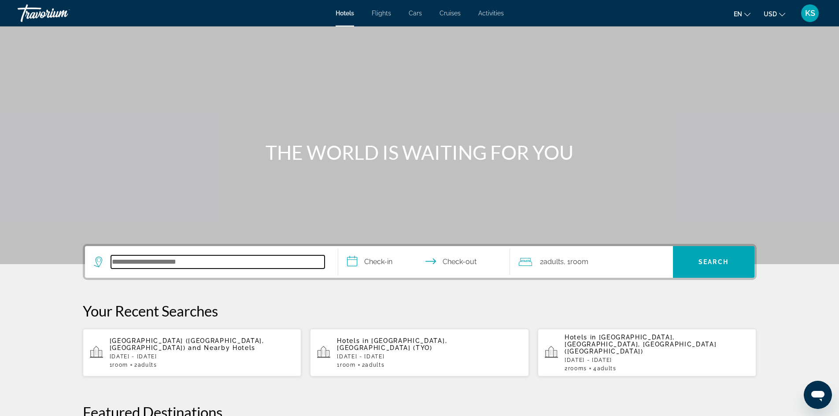
click at [162, 266] on input "Search hotel destination" at bounding box center [217, 261] width 213 height 13
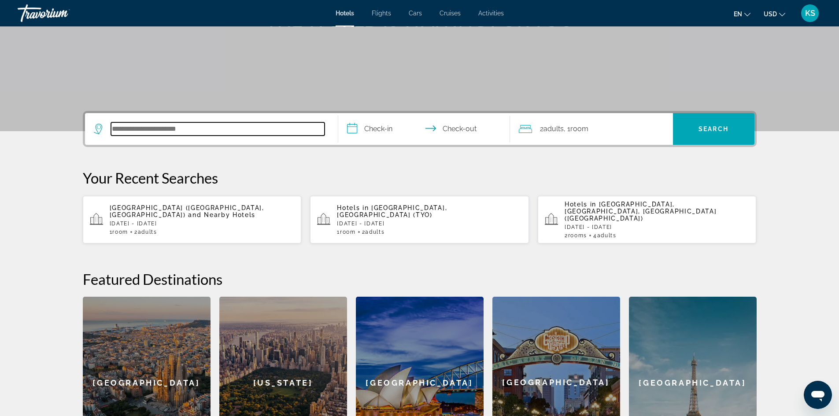
scroll to position [215, 0]
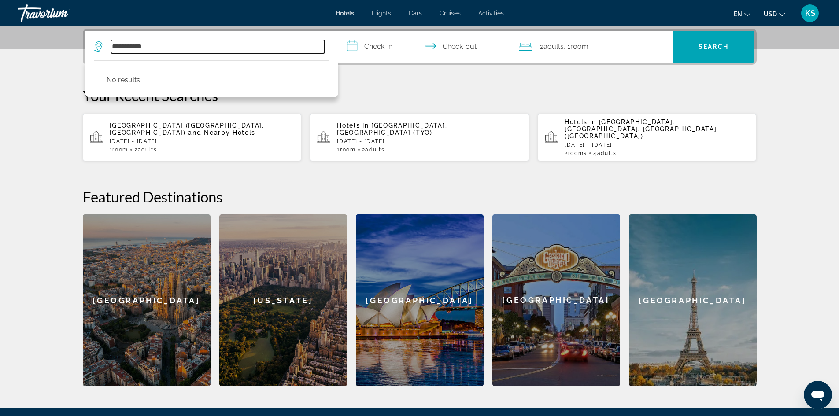
type input "**********"
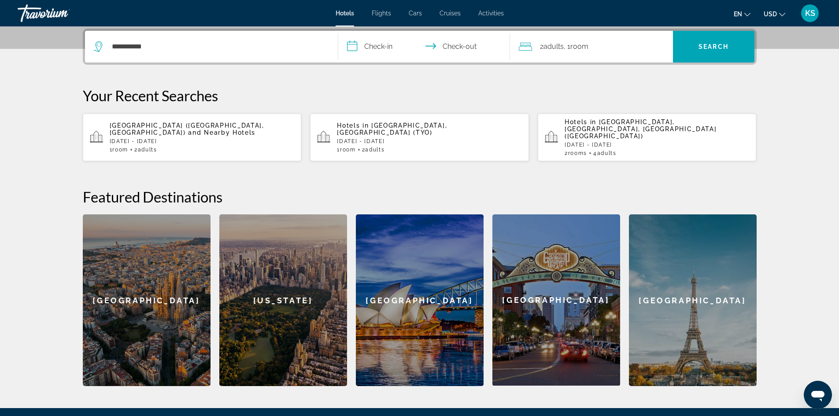
click at [351, 45] on input "**********" at bounding box center [425, 48] width 175 height 34
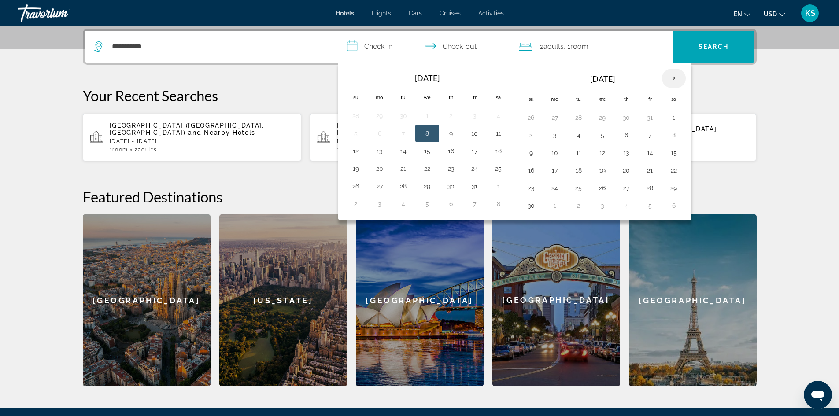
click at [671, 75] on th "Next month" at bounding box center [674, 78] width 24 height 19
click at [671, 74] on th "Next month" at bounding box center [674, 78] width 24 height 19
click at [650, 186] on button "27" at bounding box center [650, 188] width 14 height 12
click at [675, 77] on th "Next month" at bounding box center [674, 78] width 24 height 19
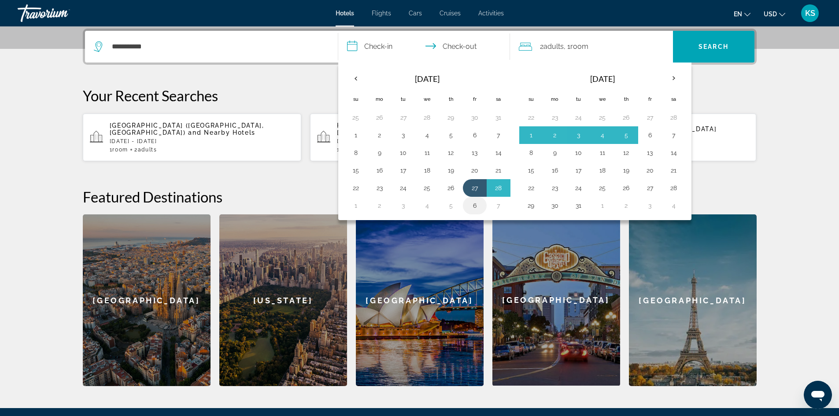
click at [473, 204] on button "6" at bounding box center [474, 205] width 14 height 12
type input "**********"
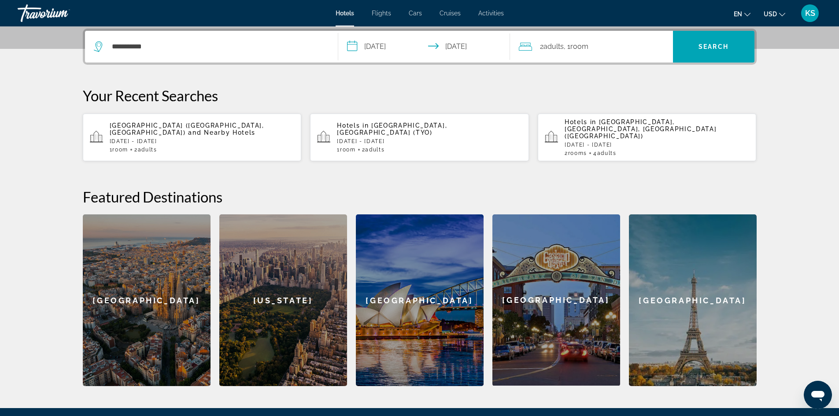
click at [585, 43] on span "Room" at bounding box center [579, 46] width 18 height 8
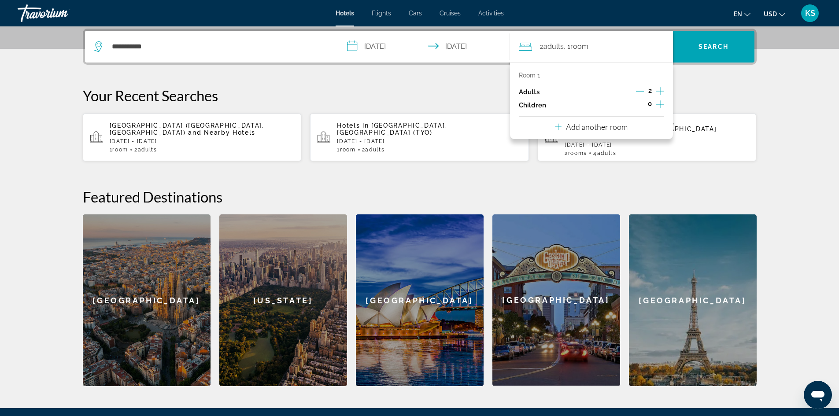
click at [631, 45] on div "2 Adult Adults , 1 Room rooms" at bounding box center [596, 46] width 154 height 12
click at [700, 84] on div "**********" at bounding box center [419, 207] width 709 height 357
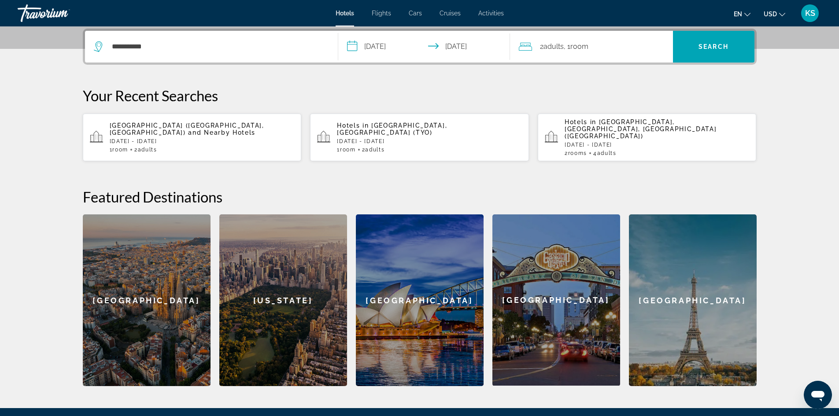
click at [203, 138] on p "[DATE] - [DATE]" at bounding box center [202, 141] width 185 height 6
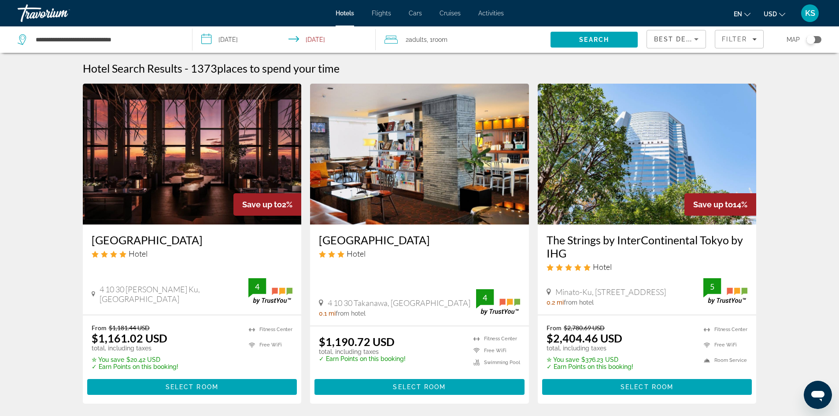
click at [814, 38] on div "Toggle map" at bounding box center [810, 39] width 9 height 9
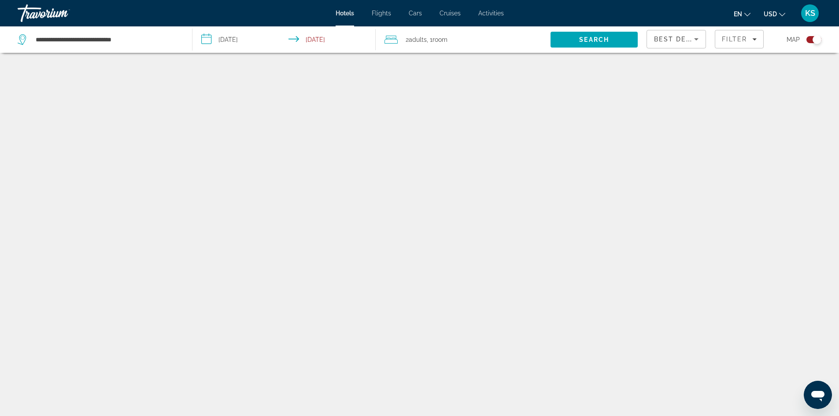
scroll to position [53, 0]
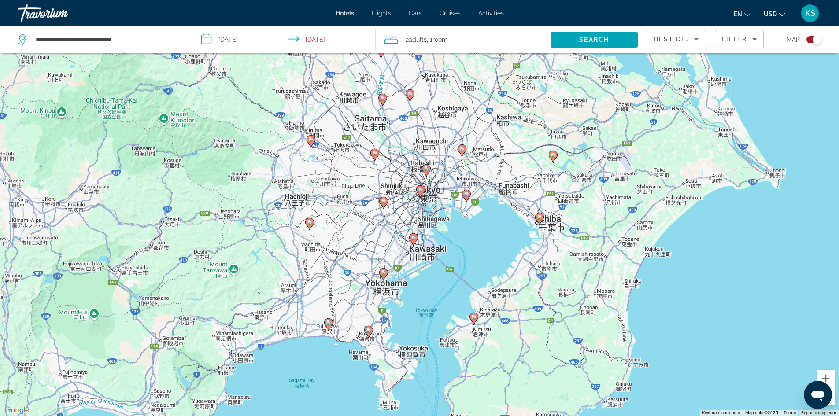
click at [428, 222] on div "To activate drag with keyboard, press Alt + Enter. Once in keyboard drag state,…" at bounding box center [419, 208] width 839 height 416
click at [729, 38] on span "Filter" at bounding box center [733, 39] width 25 height 7
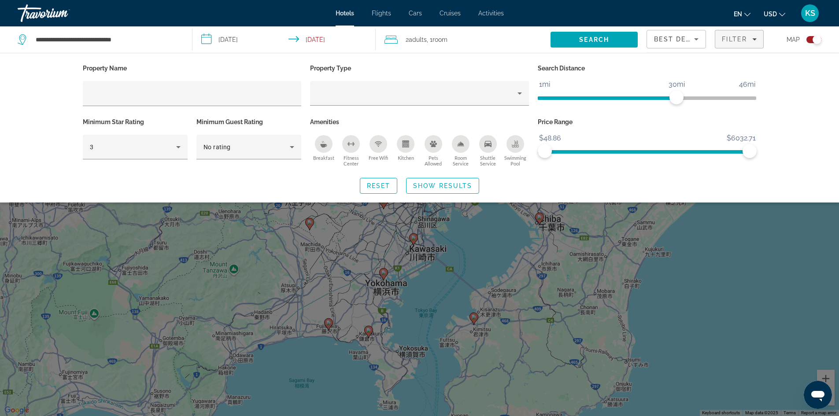
click at [810, 37] on div "Toggle map" at bounding box center [813, 39] width 15 height 7
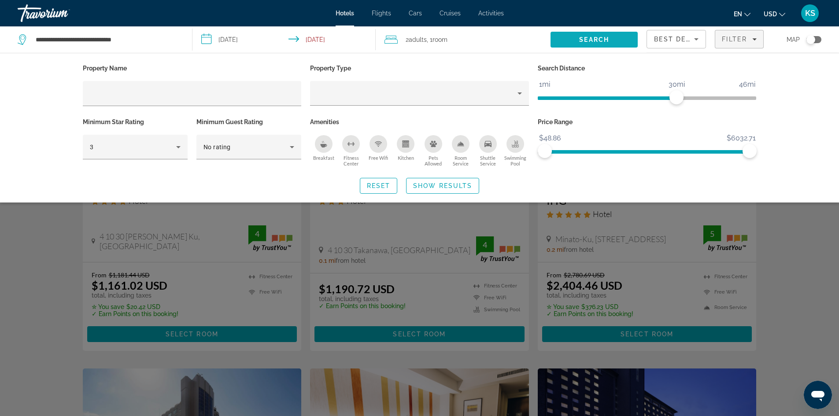
scroll to position [62, 0]
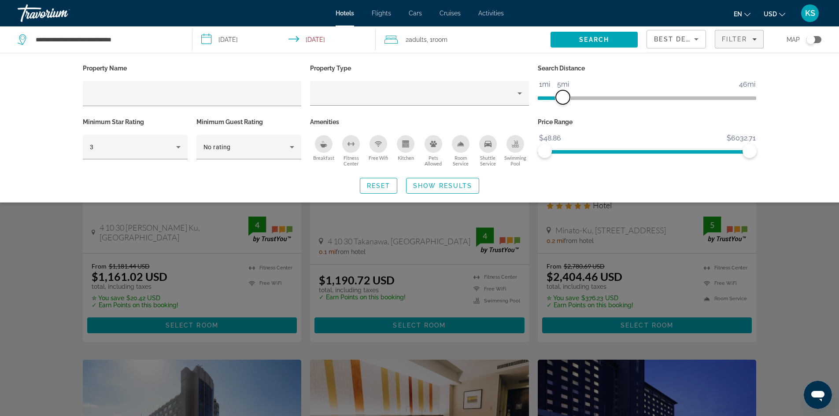
drag, startPoint x: 674, startPoint y: 101, endPoint x: 563, endPoint y: 94, distance: 110.7
click at [563, 94] on span "ngx-slider" at bounding box center [563, 97] width 14 height 14
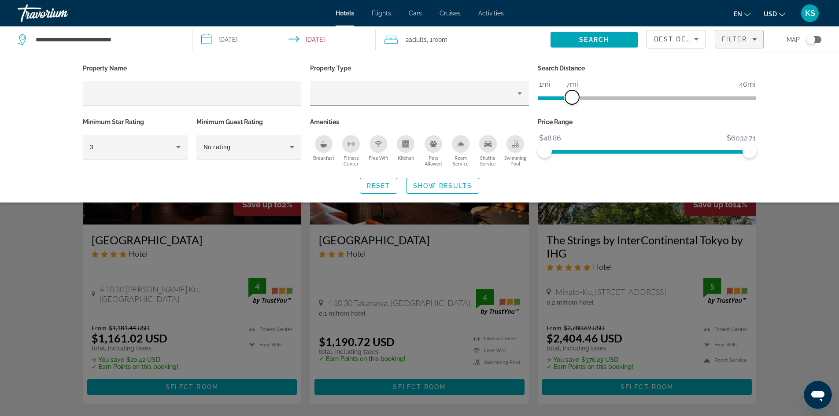
drag, startPoint x: 560, startPoint y: 97, endPoint x: 572, endPoint y: 97, distance: 11.9
click at [572, 97] on span "ngx-slider" at bounding box center [572, 97] width 14 height 14
drag, startPoint x: 547, startPoint y: 152, endPoint x: 586, endPoint y: 152, distance: 39.2
click at [586, 152] on span "ngx-slider" at bounding box center [586, 151] width 14 height 14
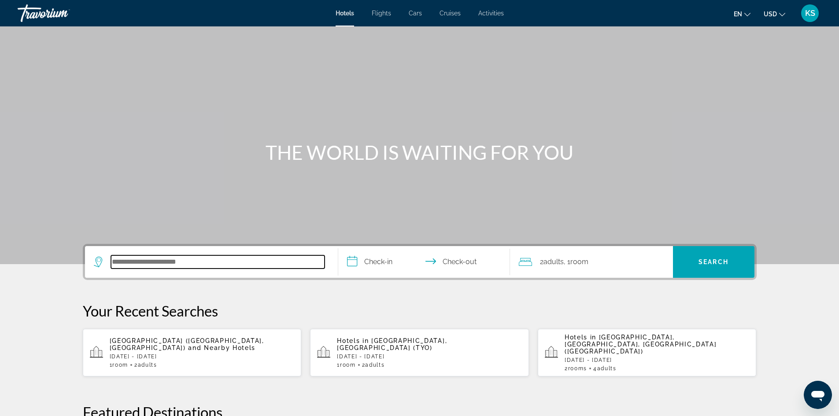
click at [191, 264] on input "Search hotel destination" at bounding box center [217, 261] width 213 height 13
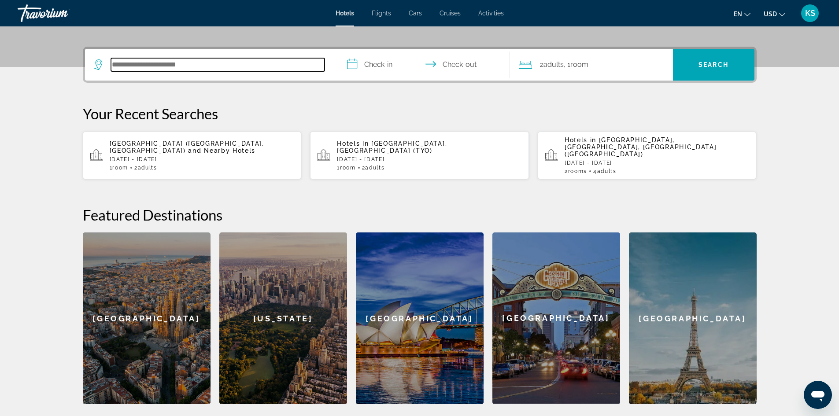
scroll to position [215, 0]
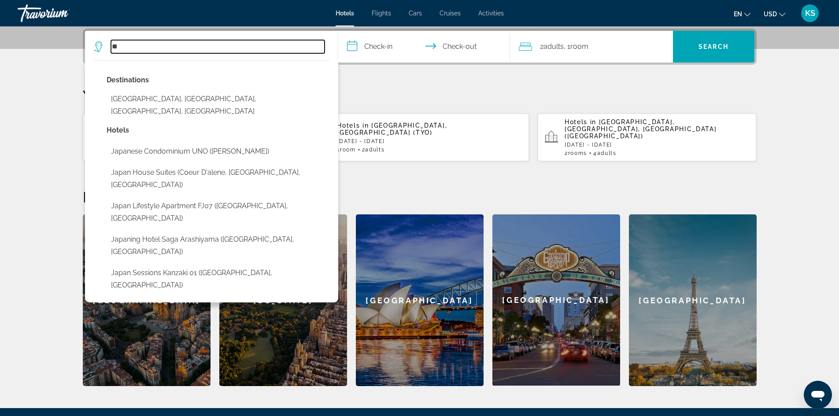
type input "*"
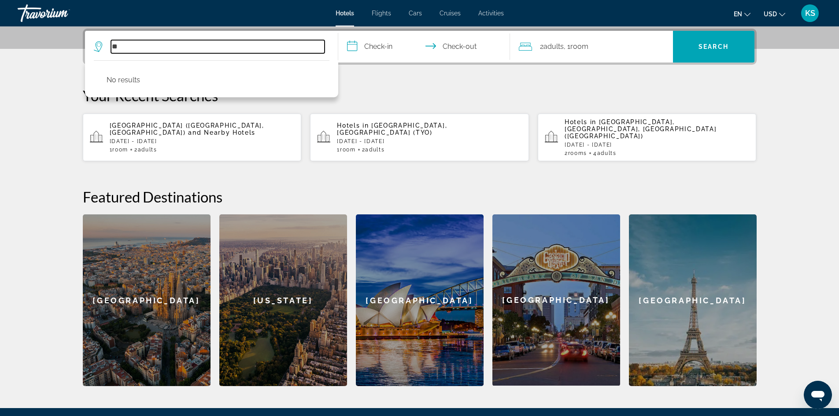
type input "*"
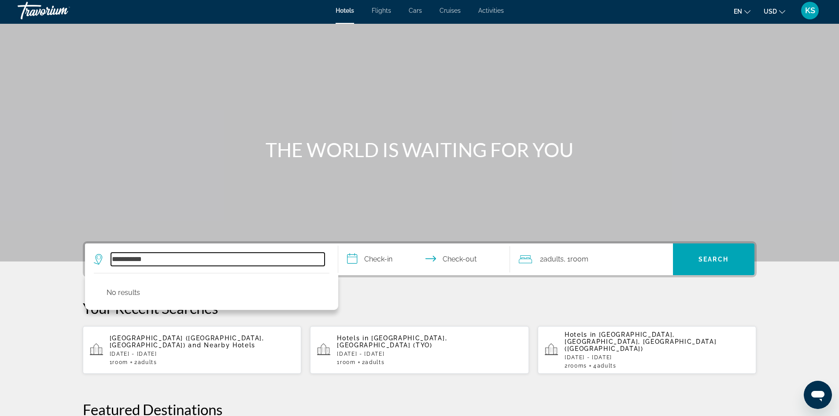
scroll to position [0, 0]
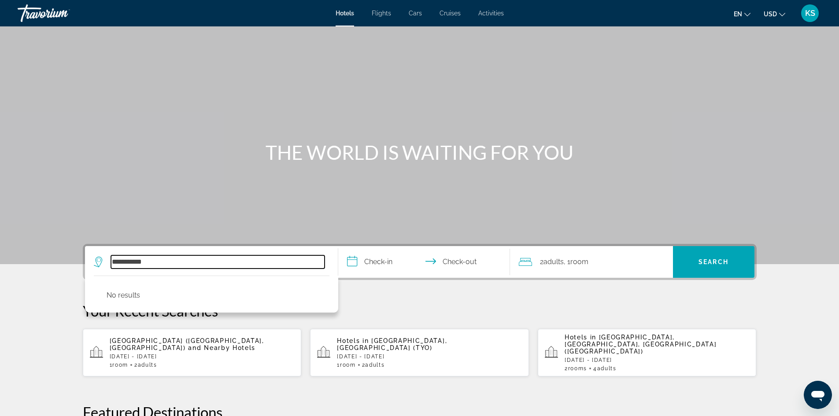
click at [167, 260] on input "**********" at bounding box center [217, 261] width 213 height 13
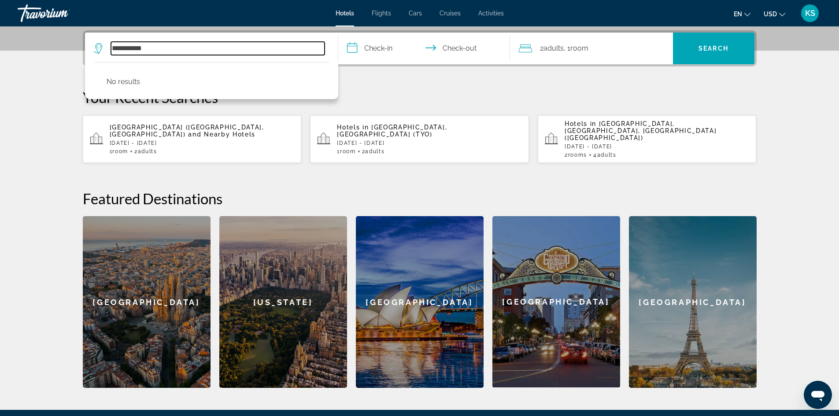
scroll to position [215, 0]
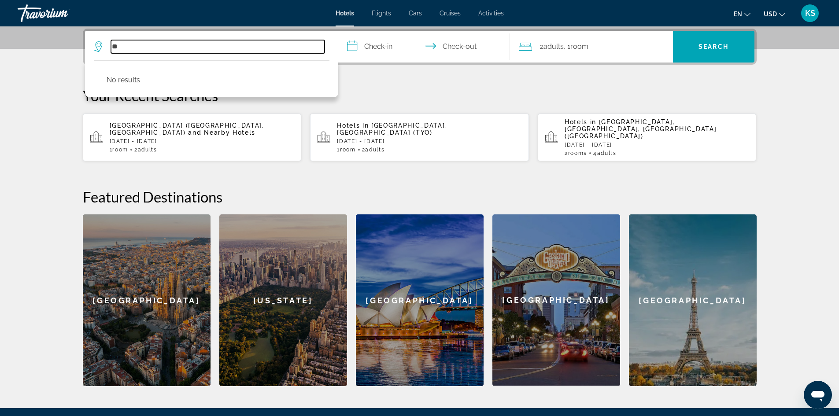
type input "*"
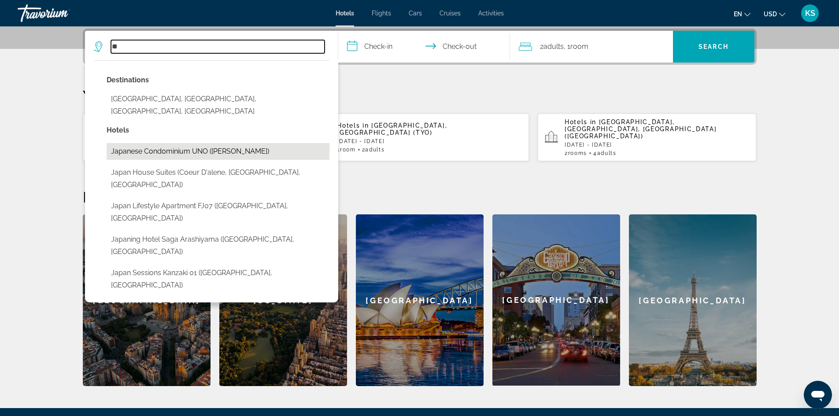
type input "*"
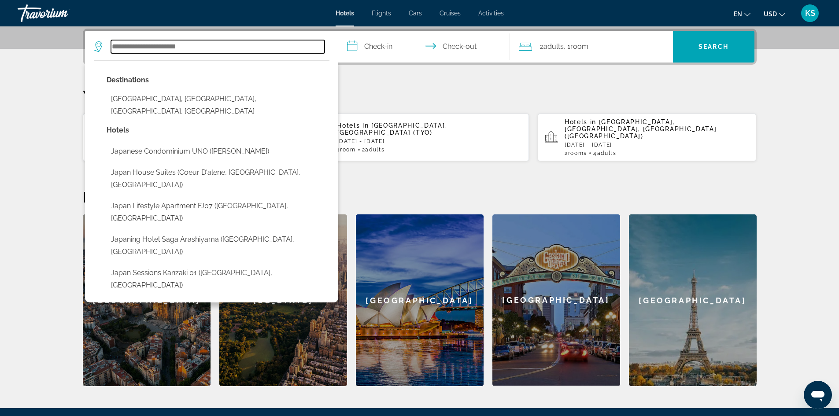
click at [203, 48] on input "Search hotel destination" at bounding box center [217, 46] width 213 height 13
click at [202, 48] on input "Search hotel destination" at bounding box center [217, 46] width 213 height 13
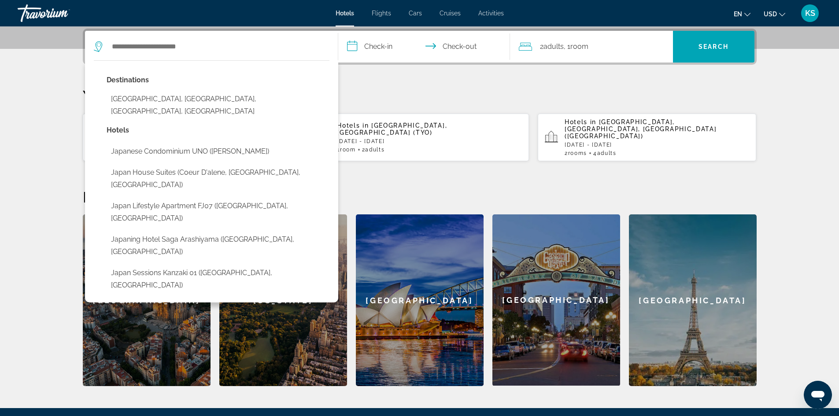
click at [368, 90] on p "Your Recent Searches" at bounding box center [420, 96] width 674 height 18
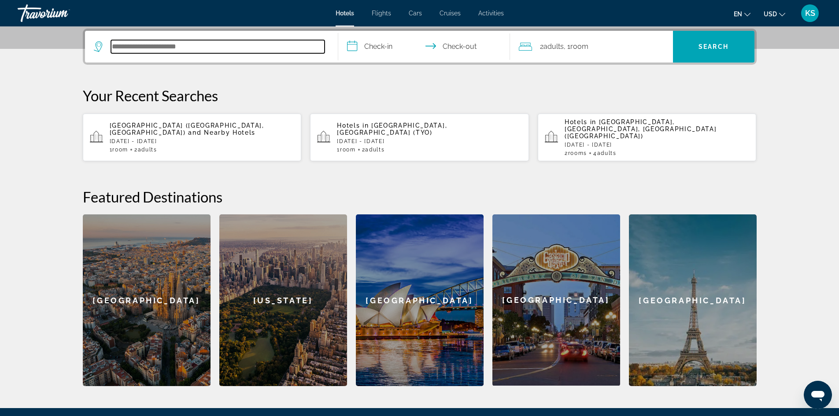
click at [199, 44] on input "Search hotel destination" at bounding box center [217, 46] width 213 height 13
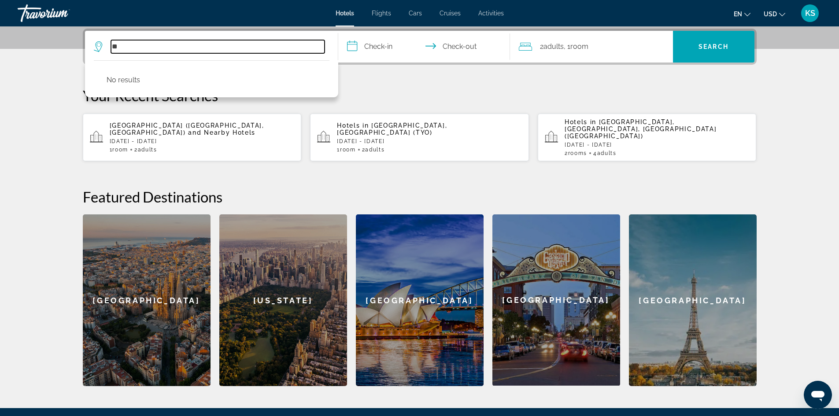
type input "*"
click at [370, 102] on p "Your Recent Searches" at bounding box center [420, 96] width 674 height 18
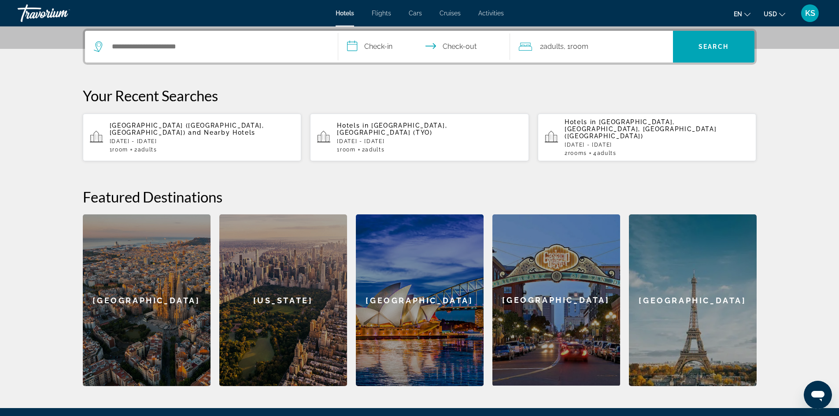
click at [323, 136] on icon "Main content" at bounding box center [323, 137] width 13 height 13
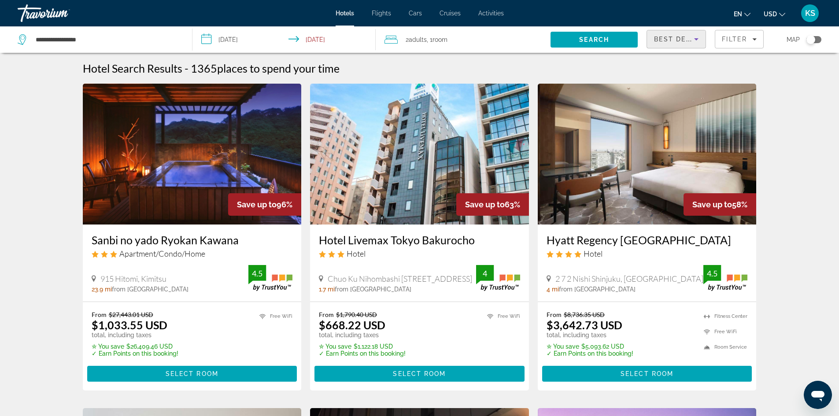
click at [694, 40] on icon "Sort by" at bounding box center [696, 39] width 11 height 11
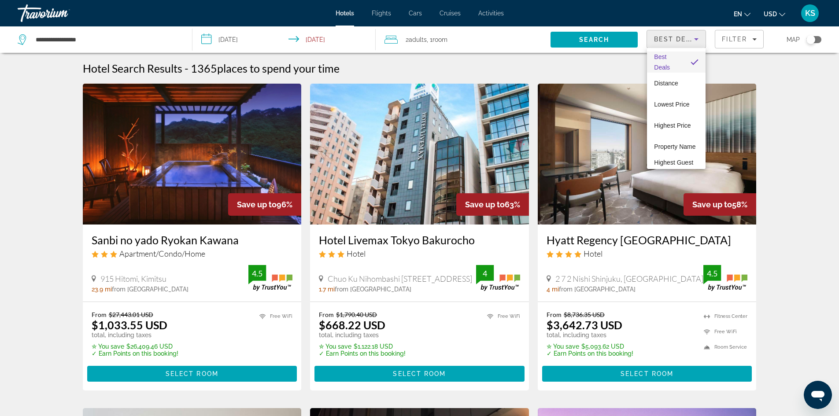
click at [694, 40] on div at bounding box center [419, 208] width 839 height 416
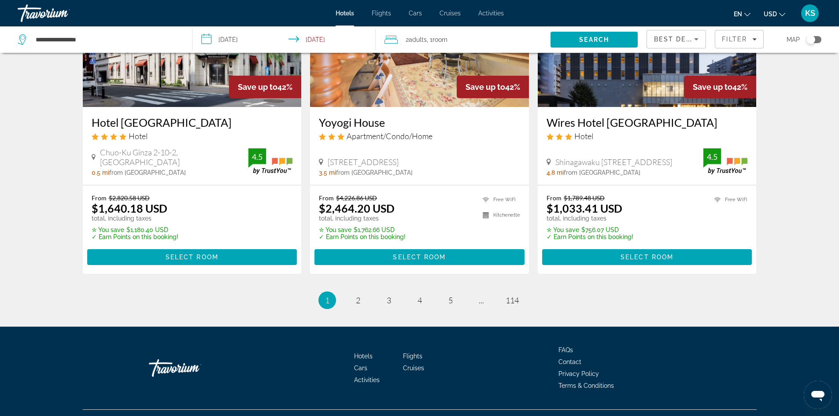
scroll to position [1115, 0]
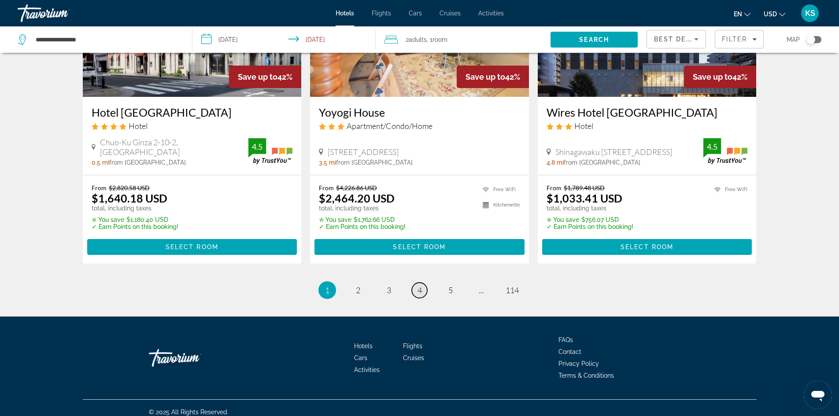
click at [420, 288] on span "4" at bounding box center [419, 290] width 4 height 10
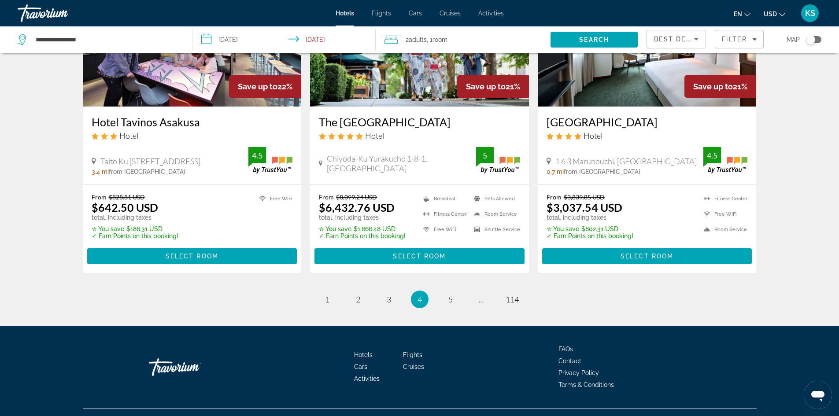
scroll to position [1123, 0]
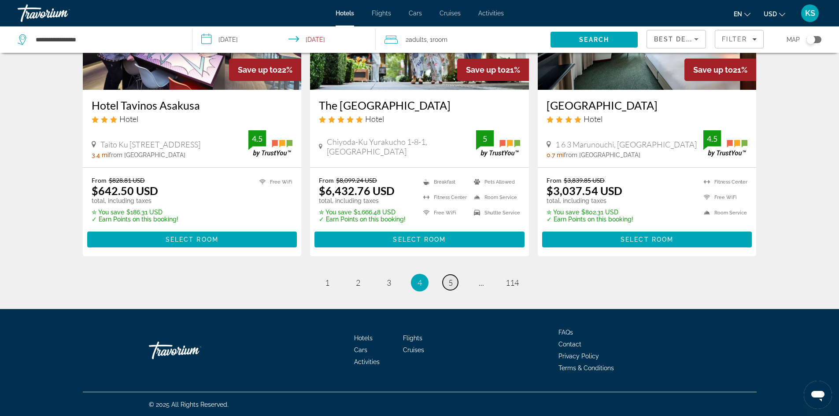
click at [449, 283] on span "5" at bounding box center [450, 283] width 4 height 10
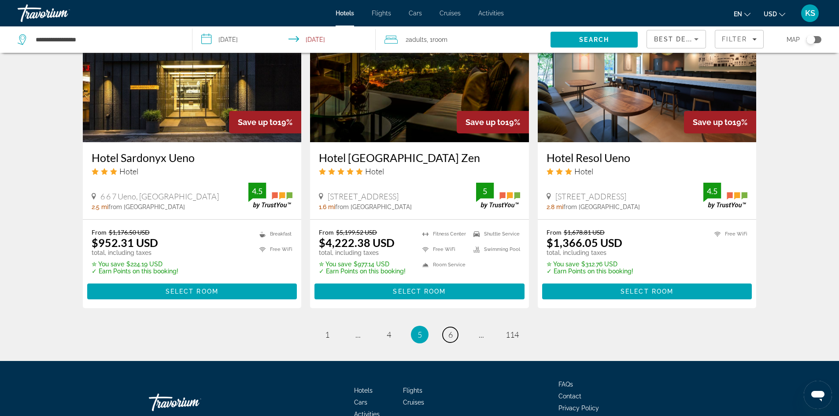
scroll to position [1123, 0]
